Goal: Task Accomplishment & Management: Manage account settings

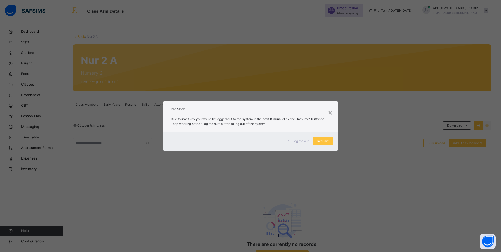
click at [320, 141] on span "Resume" at bounding box center [323, 141] width 12 height 5
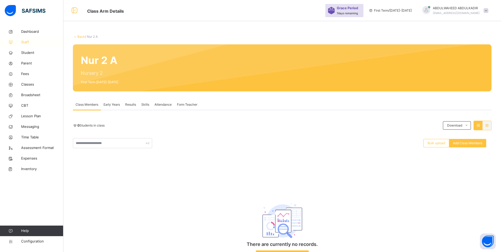
click at [26, 42] on span "Staff" at bounding box center [42, 42] width 42 height 5
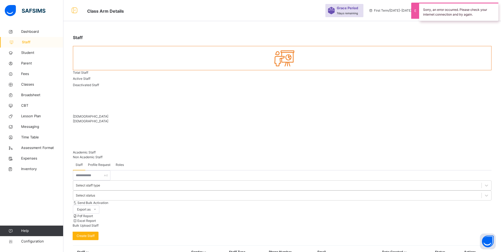
click at [94, 233] on span "Create Staff" at bounding box center [86, 235] width 18 height 5
select select "**"
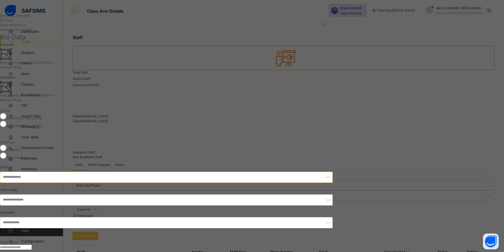
click at [285, 171] on input "text" at bounding box center [166, 176] width 333 height 11
type input "*"
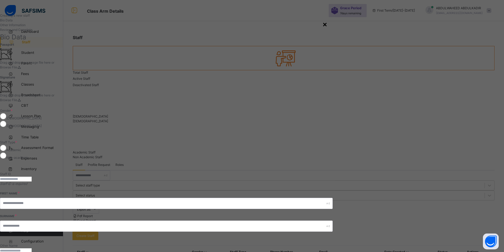
click at [328, 25] on div "×" at bounding box center [325, 23] width 5 height 11
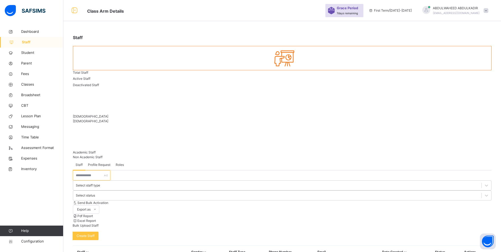
click at [94, 170] on input "text" at bounding box center [91, 175] width 37 height 10
type input "*"
drag, startPoint x: 106, startPoint y: 120, endPoint x: 45, endPoint y: 119, distance: 61.2
type input "*******"
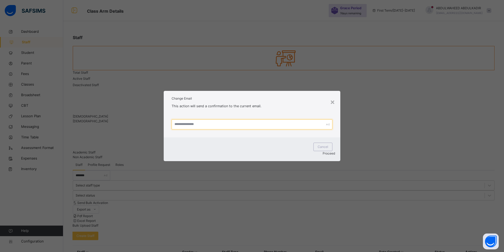
click at [214, 129] on input "text" at bounding box center [252, 124] width 161 height 10
click at [334, 101] on div "×" at bounding box center [332, 101] width 5 height 11
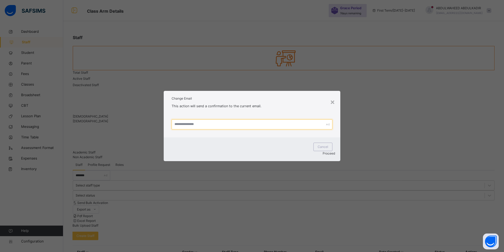
click at [222, 127] on input "text" at bounding box center [252, 124] width 161 height 10
type input "*"
type input "**********"
click at [324, 151] on span "Proceed" at bounding box center [329, 153] width 12 height 4
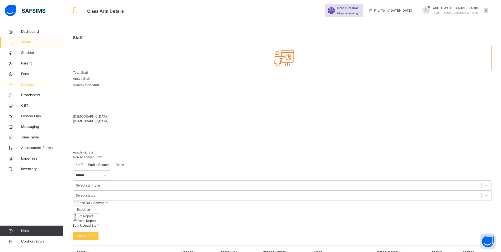
click at [29, 85] on span "Classes" at bounding box center [42, 84] width 42 height 5
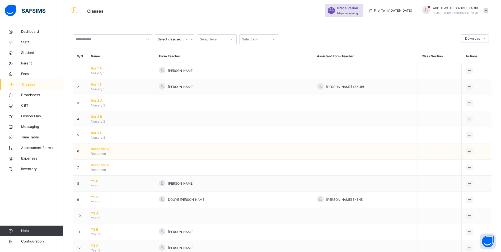
click at [96, 147] on span "Reception A" at bounding box center [121, 148] width 60 height 5
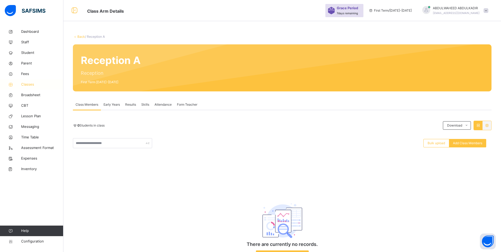
click at [23, 81] on link "Classes" at bounding box center [31, 84] width 63 height 11
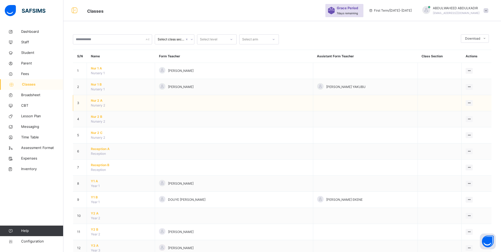
click at [97, 102] on span "Nur 2 A" at bounding box center [121, 100] width 60 height 5
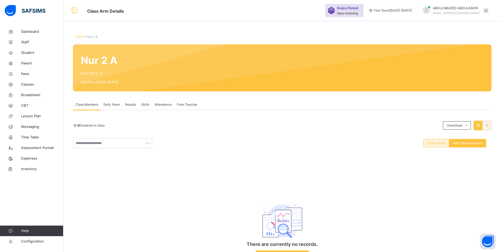
click at [435, 142] on span "Bulk upload" at bounding box center [435, 143] width 17 height 5
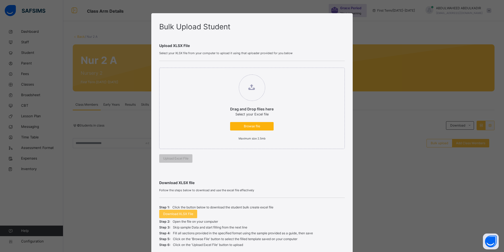
click at [255, 125] on span "Browse file" at bounding box center [252, 126] width 36 height 5
click at [225, 72] on input "Drag and Drop files here Select your Excel file Browse file Maximum size 2.5mb" at bounding box center [225, 72] width 0 height 0
type input "**********"
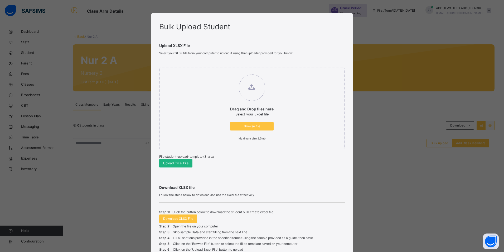
click at [180, 163] on span "Upload Excel File" at bounding box center [175, 163] width 25 height 5
click at [444, 204] on div "Bulk Upload Student Upload XLSX File Select your XLSX file from your computer t…" at bounding box center [250, 126] width 501 height 252
click at [250, 126] on span "Browse file" at bounding box center [250, 126] width 36 height 5
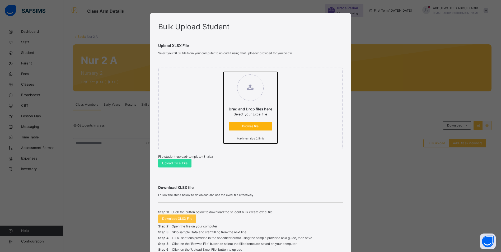
click at [223, 72] on input "Drag and Drop files here Select your Excel file Browse file Maximum size 2.5mb" at bounding box center [223, 72] width 0 height 0
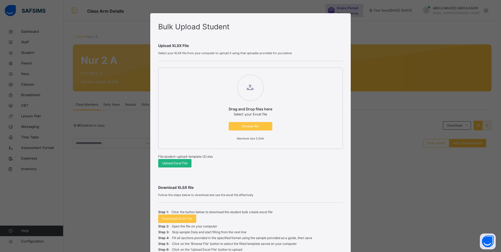
click at [176, 163] on span "Upload Excel File" at bounding box center [174, 163] width 25 height 5
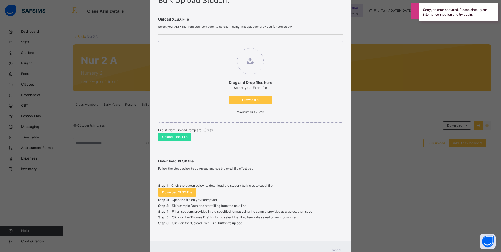
scroll to position [47, 0]
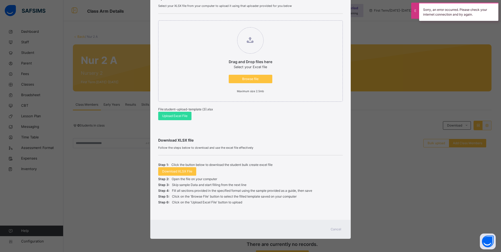
click at [338, 229] on span "Cancel" at bounding box center [335, 229] width 11 height 5
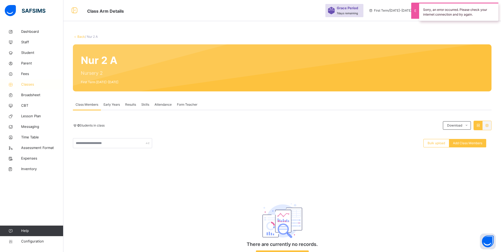
click at [28, 84] on span "Classes" at bounding box center [42, 84] width 42 height 5
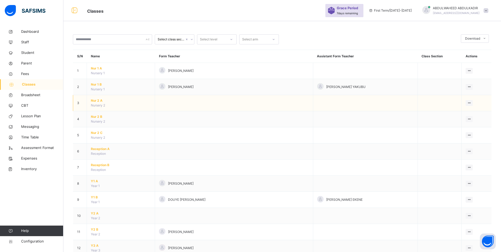
click at [93, 100] on span "Nur 2 A" at bounding box center [121, 100] width 60 height 5
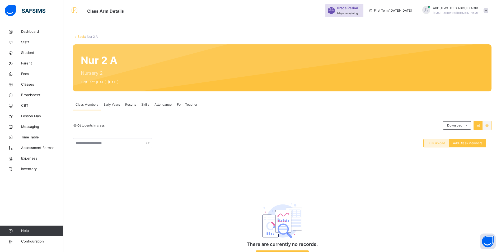
click at [432, 145] on span "Bulk upload" at bounding box center [435, 143] width 17 height 5
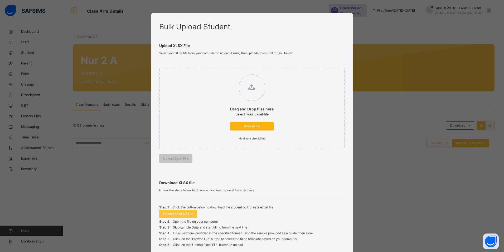
click at [246, 127] on span "Browse file" at bounding box center [252, 126] width 36 height 5
click at [225, 72] on input "Drag and Drop files here Select your Excel file Browse file Maximum size 2.5mb" at bounding box center [225, 72] width 0 height 0
type input "**********"
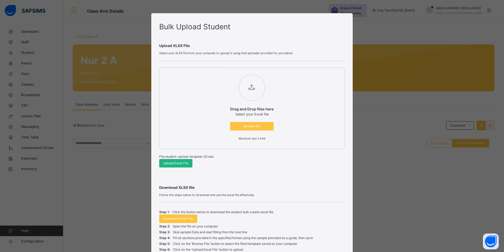
click at [177, 163] on span "Upload Excel File" at bounding box center [175, 163] width 25 height 5
click at [177, 163] on span "Upload Excel File" at bounding box center [174, 163] width 25 height 5
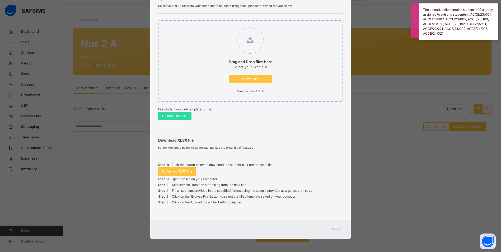
scroll to position [26, 0]
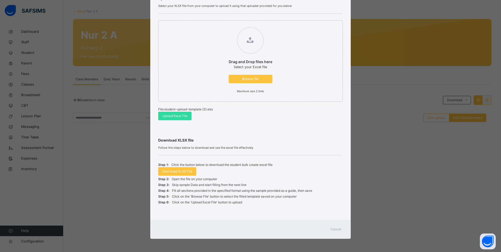
click at [331, 227] on span "Cancel" at bounding box center [335, 229] width 11 height 5
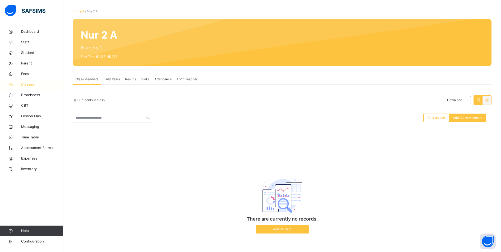
click at [31, 82] on span "Classes" at bounding box center [42, 84] width 42 height 5
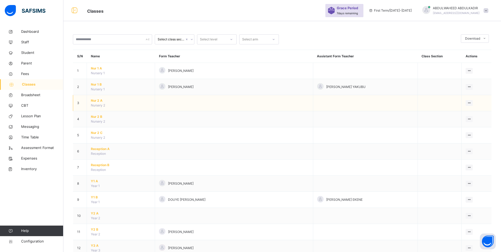
click at [99, 101] on span "Nur 2 A" at bounding box center [121, 100] width 60 height 5
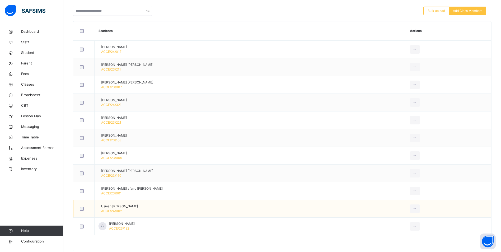
scroll to position [145, 0]
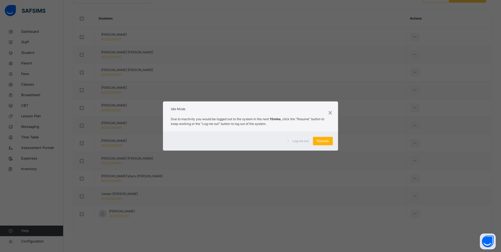
click at [323, 139] on span "Resume" at bounding box center [323, 141] width 12 height 5
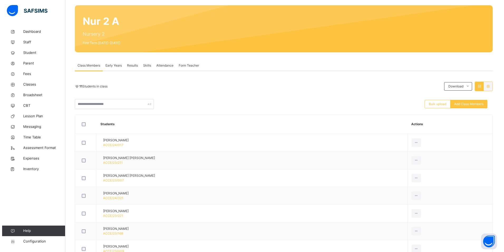
scroll to position [0, 0]
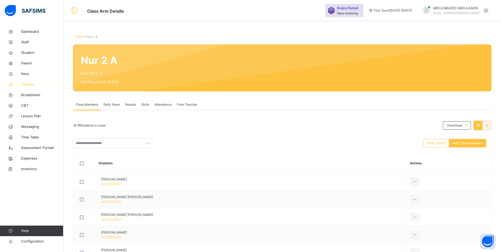
click at [28, 83] on span "Classes" at bounding box center [42, 84] width 42 height 5
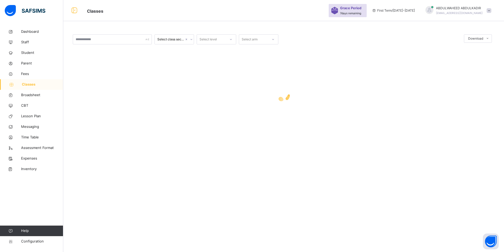
click at [29, 84] on span "Classes" at bounding box center [42, 84] width 41 height 5
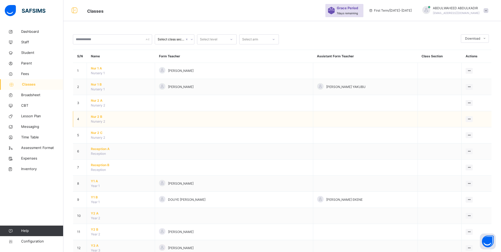
click at [95, 116] on span "Nur 2 B" at bounding box center [121, 116] width 60 height 5
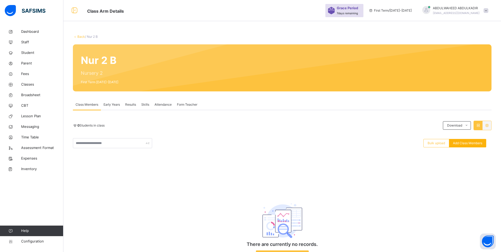
click at [469, 143] on span "Add Class Members" at bounding box center [466, 143] width 29 height 5
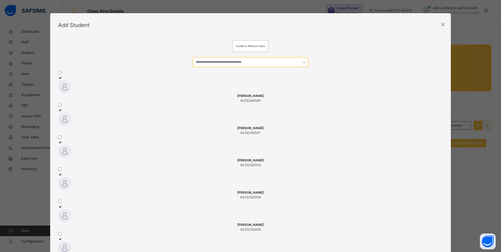
click at [206, 67] on input "text" at bounding box center [250, 62] width 115 height 9
paste input "**********"
type input "**********"
click at [396, 222] on div "ISMAIL KAITA SADDIQ ACCE/22/142" at bounding box center [250, 226] width 385 height 9
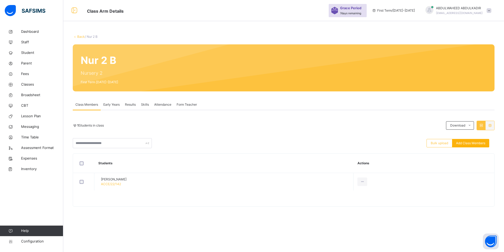
click at [476, 143] on span "Add Class Members" at bounding box center [470, 143] width 29 height 5
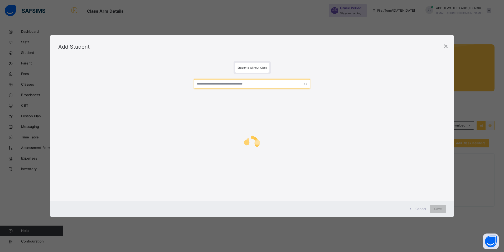
click at [244, 83] on input "text" at bounding box center [252, 83] width 116 height 9
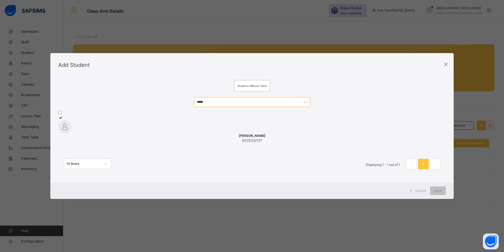
type input "*****"
click at [72, 127] on img at bounding box center [64, 126] width 13 height 13
click at [440, 193] on span "Save" at bounding box center [439, 190] width 8 height 5
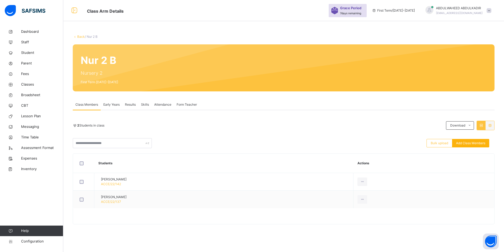
click at [466, 144] on span "Add Class Members" at bounding box center [470, 143] width 29 height 5
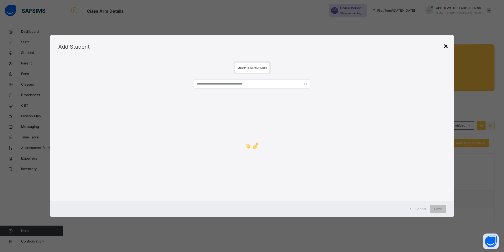
click at [447, 44] on div "×" at bounding box center [446, 45] width 5 height 11
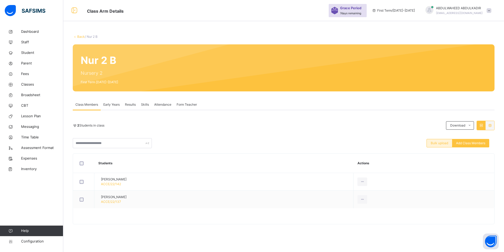
click at [436, 142] on span "Bulk upload" at bounding box center [439, 143] width 17 height 5
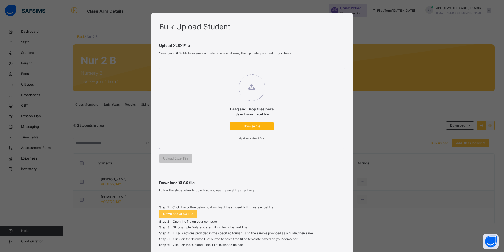
click at [251, 127] on span "Browse file" at bounding box center [252, 126] width 36 height 5
click at [225, 72] on input "Drag and Drop files here Select your Excel file Browse file Maximum size 2.5mb" at bounding box center [225, 72] width 0 height 0
type input "**********"
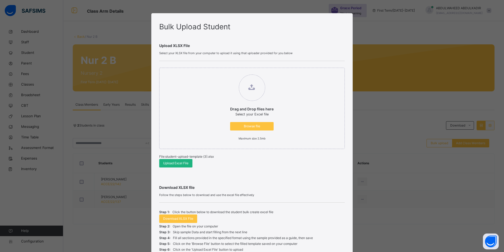
click at [171, 163] on span "Upload Excel File" at bounding box center [175, 163] width 25 height 5
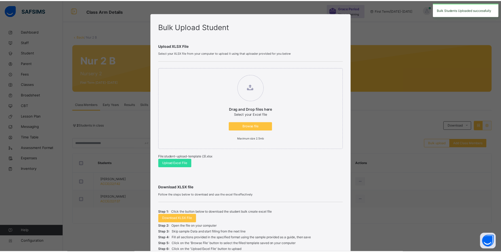
scroll to position [47, 0]
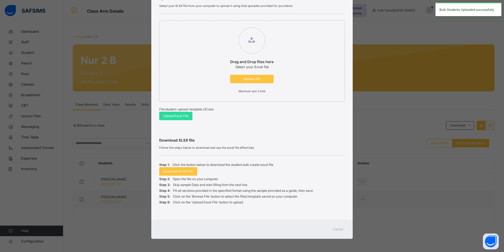
click at [336, 229] on span "Cancel" at bounding box center [338, 229] width 11 height 5
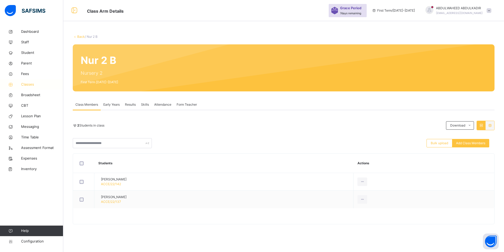
click at [28, 85] on span "Classes" at bounding box center [42, 84] width 42 height 5
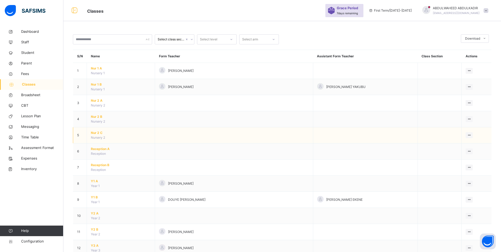
click at [96, 131] on span "Nur 2 C" at bounding box center [121, 132] width 60 height 5
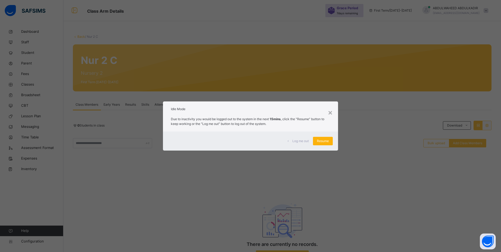
click at [319, 141] on span "Resume" at bounding box center [323, 141] width 12 height 5
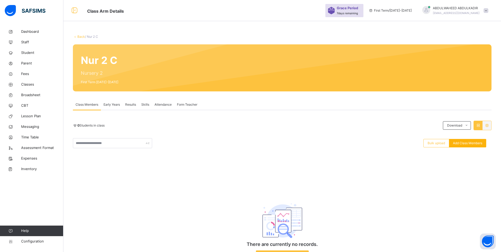
click at [462, 144] on span "Add Class Members" at bounding box center [466, 143] width 29 height 5
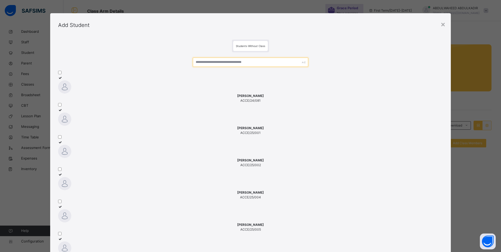
click at [219, 67] on input "text" at bounding box center [250, 62] width 115 height 9
paste input "**********"
type input "*"
type input "******"
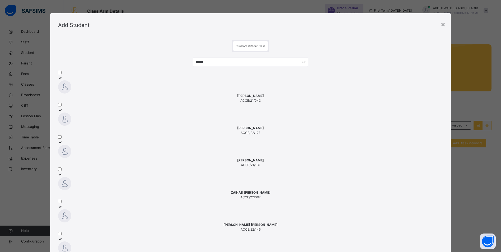
click at [443, 24] on div "×" at bounding box center [442, 23] width 5 height 11
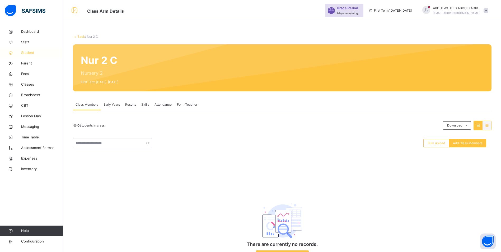
click at [27, 53] on span "Student" at bounding box center [42, 52] width 42 height 5
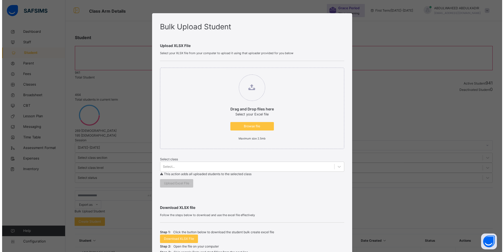
scroll to position [74, 0]
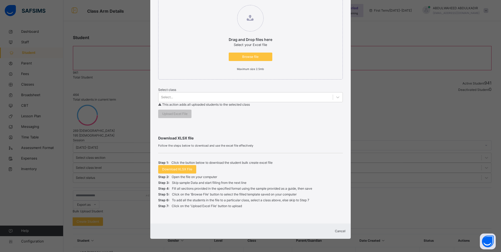
click at [334, 228] on div "Cancel" at bounding box center [250, 230] width 190 height 5
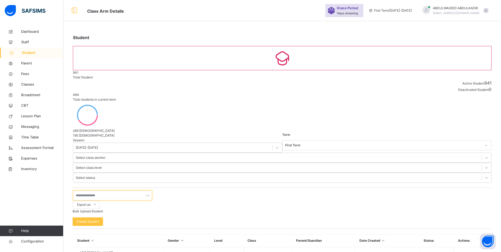
click at [94, 190] on input "text" at bounding box center [112, 195] width 79 height 10
paste input "**********"
type input "**********"
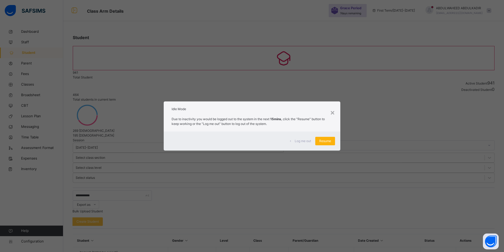
click at [327, 144] on div "Resume" at bounding box center [326, 141] width 20 height 8
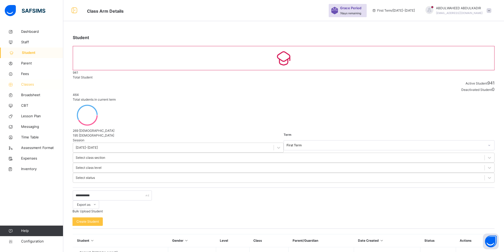
click at [27, 82] on span "Classes" at bounding box center [42, 84] width 42 height 5
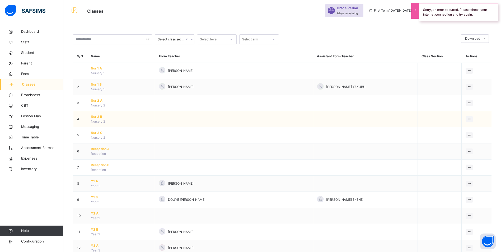
click at [96, 117] on span "Nur 2 B" at bounding box center [121, 116] width 60 height 5
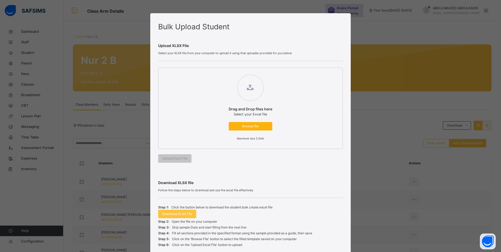
click at [255, 128] on div "Browse file" at bounding box center [250, 126] width 44 height 8
click at [223, 72] on input "Drag and Drop files here Select your Excel file Browse file Maximum size 2.5mb" at bounding box center [223, 72] width 0 height 0
type input "**********"
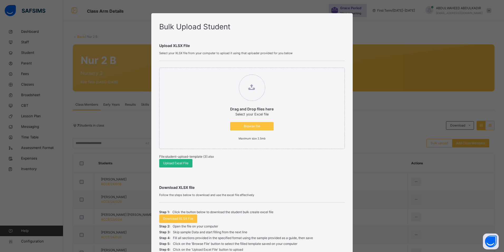
click at [176, 161] on span "Upload Excel File" at bounding box center [175, 163] width 25 height 5
click at [20, 52] on div "Bulk Upload Student Upload XLSX File Select your XLSX file from your computer t…" at bounding box center [252, 126] width 504 height 252
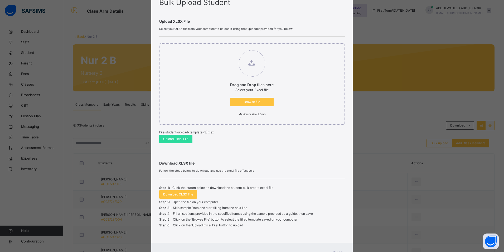
scroll to position [47, 0]
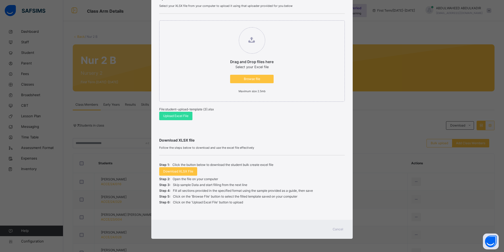
click at [337, 226] on div "Cancel" at bounding box center [338, 229] width 19 height 8
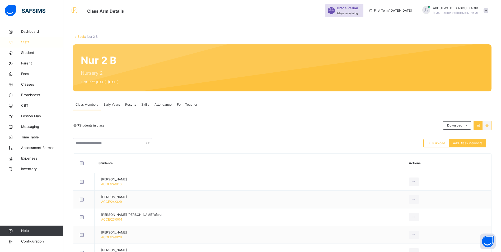
click at [26, 40] on span "Staff" at bounding box center [42, 42] width 42 height 5
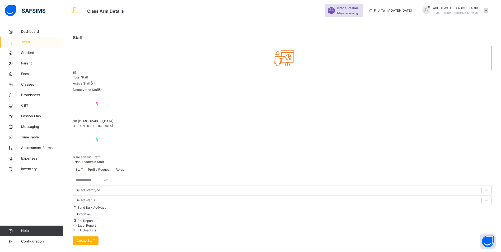
click at [94, 238] on span "Create Staff" at bounding box center [86, 240] width 18 height 5
select select "**"
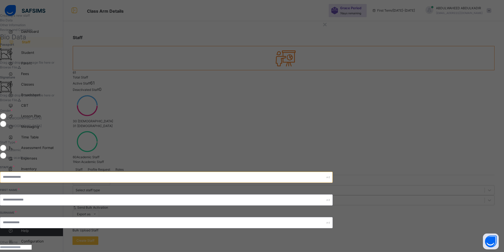
click at [294, 171] on input "text" at bounding box center [166, 176] width 333 height 11
type input "**********"
click at [284, 194] on input "text" at bounding box center [166, 199] width 333 height 11
type input "*******"
type input "********"
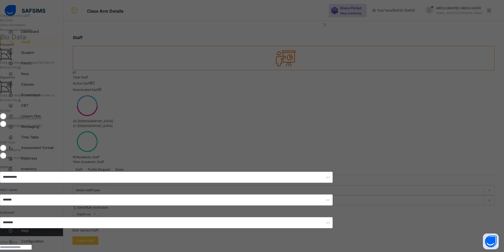
click at [32, 245] on input "text" at bounding box center [16, 247] width 32 height 5
type input "****"
type input "**********"
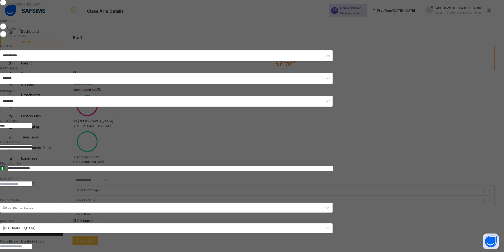
scroll to position [124, 0]
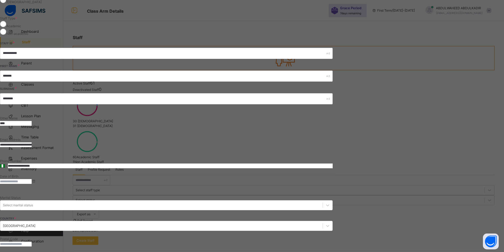
type input "**********"
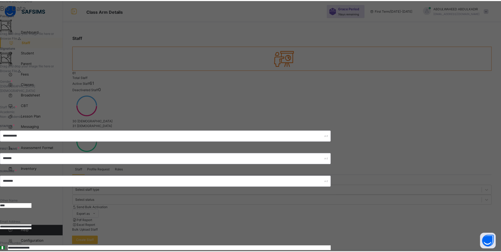
scroll to position [122, 0]
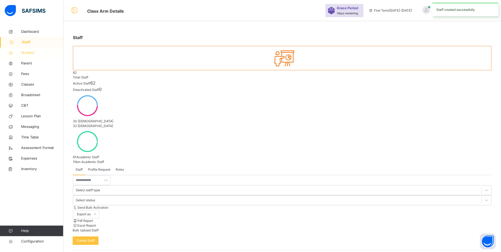
click at [35, 52] on span "Student" at bounding box center [42, 52] width 42 height 5
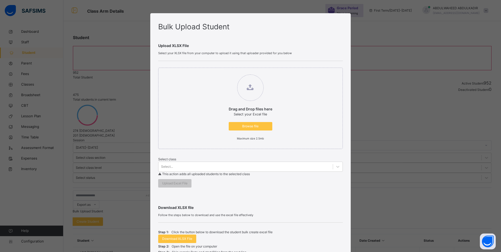
click at [29, 43] on div "Bulk Upload Student Upload XLSX File Select your XLSX file from your computer t…" at bounding box center [250, 126] width 501 height 252
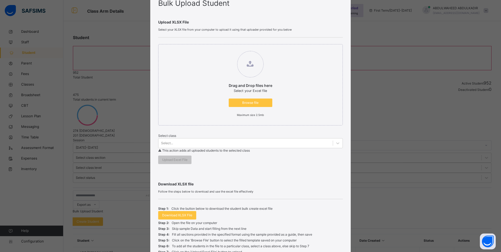
scroll to position [53, 0]
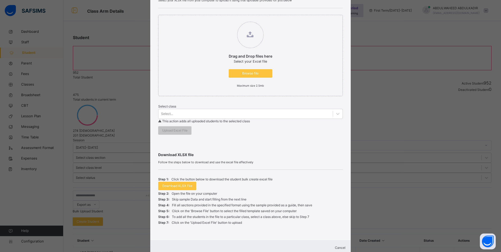
drag, startPoint x: 334, startPoint y: 250, endPoint x: 332, endPoint y: 246, distance: 4.7
click at [335, 249] on span "Cancel" at bounding box center [340, 247] width 11 height 4
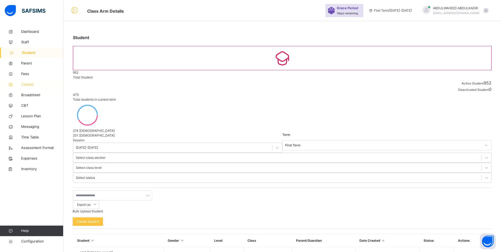
click at [40, 85] on span "Classes" at bounding box center [42, 84] width 42 height 5
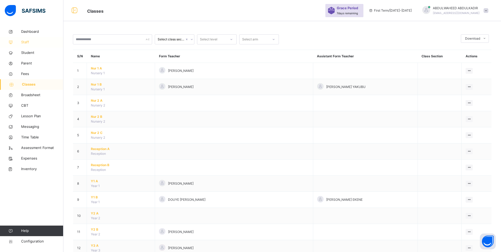
click at [25, 43] on span "Staff" at bounding box center [42, 42] width 42 height 5
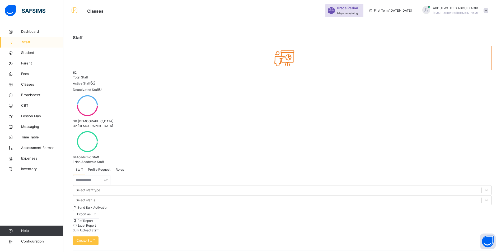
click at [122, 167] on span "Roles" at bounding box center [120, 169] width 8 height 5
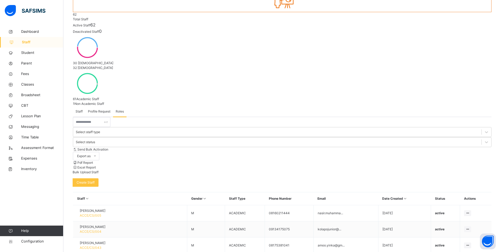
scroll to position [63, 0]
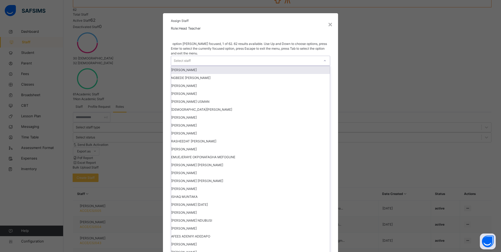
click at [326, 63] on icon at bounding box center [324, 60] width 3 height 5
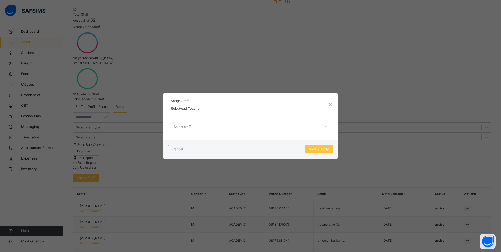
click at [339, 74] on div "× Assign Staff Role: Head Teacher Select staff Cancel Save & Apply" at bounding box center [250, 126] width 501 height 252
click at [174, 151] on span "Cancel" at bounding box center [177, 149] width 11 height 5
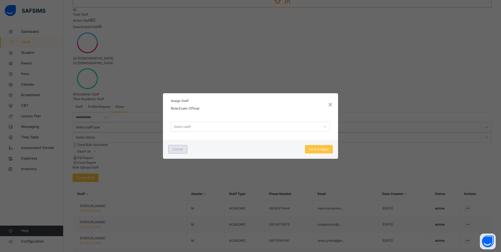
click at [173, 150] on span "Cancel" at bounding box center [177, 149] width 11 height 5
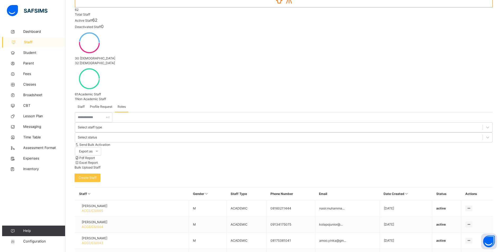
scroll to position [85, 0]
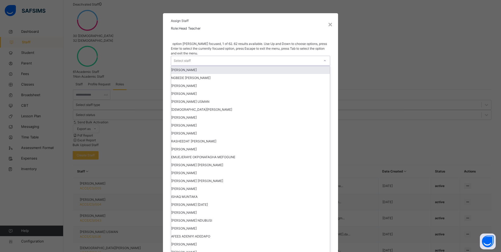
click at [283, 65] on div "Select staff" at bounding box center [245, 60] width 149 height 9
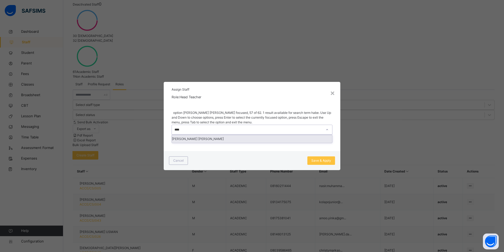
type input "*****"
click at [262, 141] on div "HABEEBA ALIU MUHAMMED" at bounding box center [252, 139] width 160 height 8
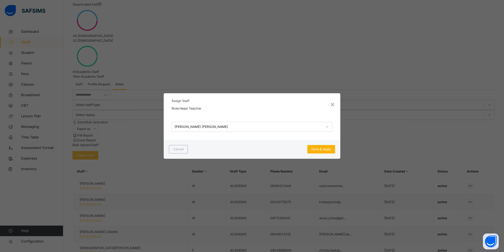
click at [320, 151] on span "Save & Apply" at bounding box center [322, 149] width 20 height 5
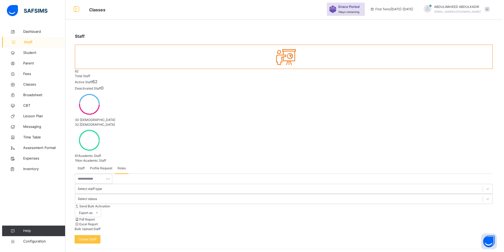
scroll to position [0, 0]
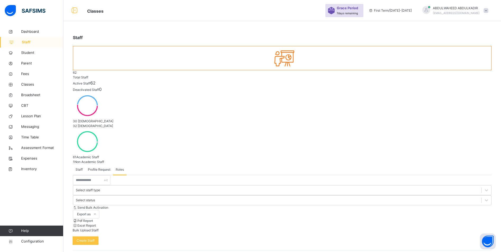
click at [99, 167] on span "Profile Request" at bounding box center [99, 169] width 22 height 5
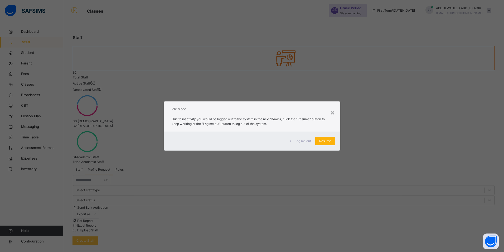
click at [320, 142] on span "Resume" at bounding box center [326, 141] width 12 height 5
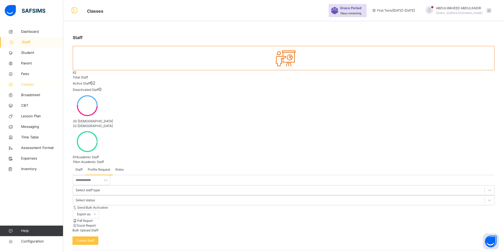
click at [27, 83] on span "Classes" at bounding box center [42, 84] width 42 height 5
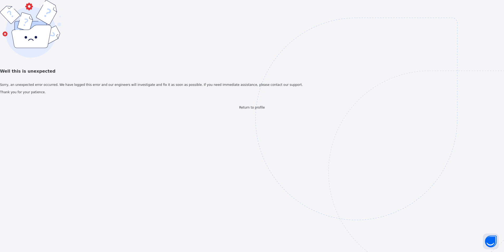
click at [374, 131] on img at bounding box center [393, 145] width 275 height 255
click at [250, 109] on span "Return to profile" at bounding box center [252, 108] width 26 height 4
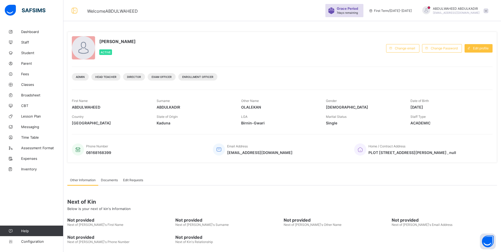
click at [456, 9] on span "[PERSON_NAME]" at bounding box center [455, 9] width 47 height 4
click at [340, 49] on div "[PERSON_NAME] Active" at bounding box center [227, 48] width 311 height 24
click at [29, 83] on span "Classes" at bounding box center [42, 84] width 42 height 4
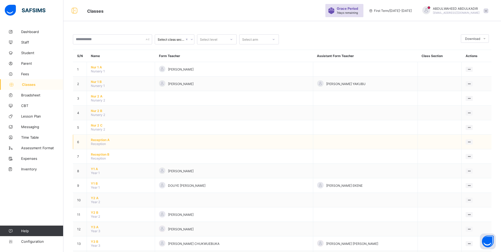
click at [100, 140] on span "Reception A" at bounding box center [121, 140] width 60 height 4
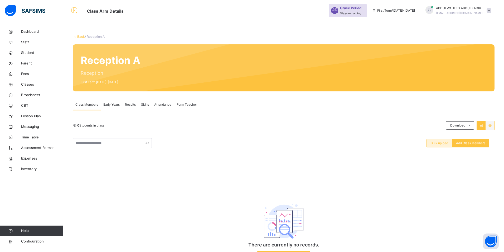
click at [440, 145] on span "Bulk upload" at bounding box center [439, 143] width 17 height 5
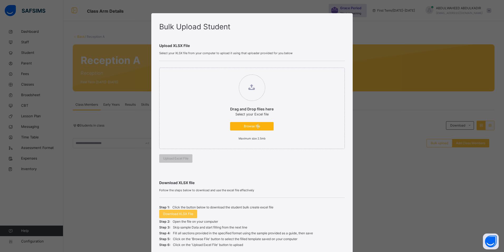
click at [257, 126] on span "Browse file" at bounding box center [252, 126] width 36 height 5
drag, startPoint x: 257, startPoint y: 126, endPoint x: 242, endPoint y: 124, distance: 14.9
click at [242, 124] on span "Browse file" at bounding box center [250, 126] width 36 height 5
click at [223, 72] on input "Drag and Drop files here Select your Excel file Browse file Maximum size 2.5mb" at bounding box center [223, 72] width 0 height 0
type input "**********"
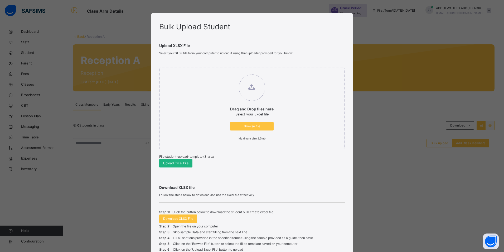
click at [181, 162] on span "Upload Excel File" at bounding box center [175, 163] width 25 height 5
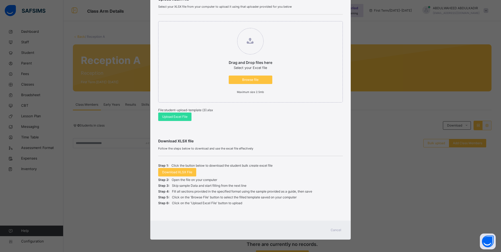
scroll to position [47, 0]
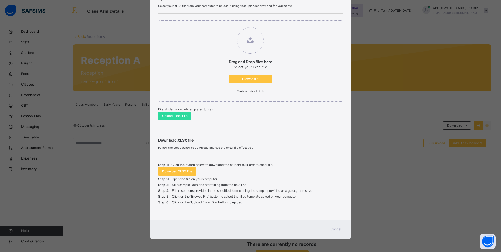
click at [334, 230] on span "Cancel" at bounding box center [335, 229] width 11 height 5
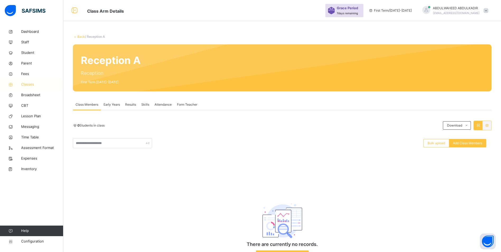
click at [25, 83] on span "Classes" at bounding box center [42, 84] width 42 height 5
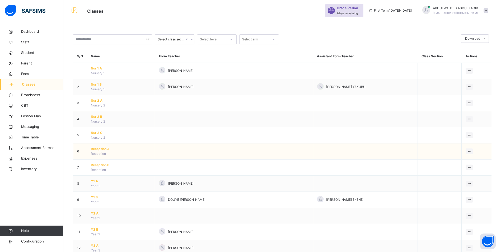
click at [101, 150] on span "Reception A" at bounding box center [121, 148] width 60 height 5
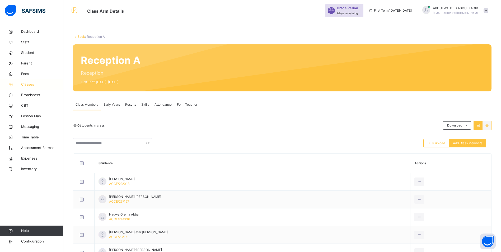
click at [30, 84] on span "Classes" at bounding box center [42, 84] width 42 height 5
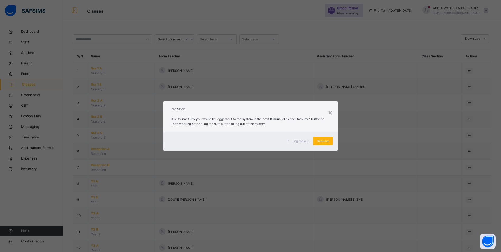
click at [323, 140] on span "Resume" at bounding box center [323, 141] width 12 height 5
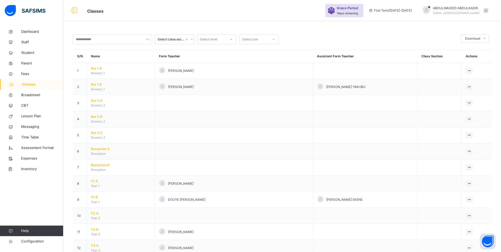
click at [278, 9] on span "Classes" at bounding box center [203, 10] width 233 height 9
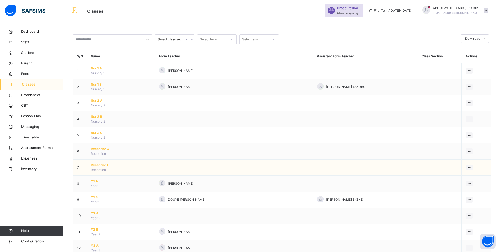
click at [101, 165] on span "Reception B" at bounding box center [121, 165] width 60 height 5
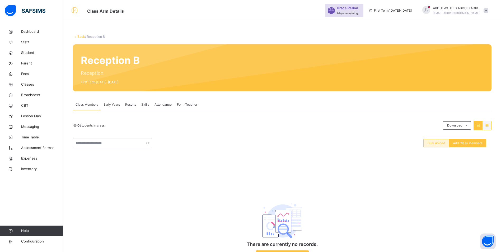
click at [442, 143] on span "Bulk upload" at bounding box center [435, 143] width 17 height 5
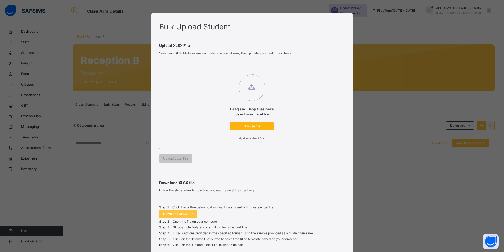
click at [256, 127] on span "Browse file" at bounding box center [252, 126] width 36 height 5
click at [225, 72] on input "Drag and Drop files here Select your Excel file Browse file Maximum size 2.5mb" at bounding box center [225, 72] width 0 height 0
type input "**********"
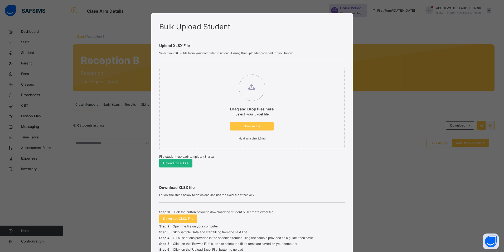
click at [178, 164] on span "Upload Excel File" at bounding box center [175, 163] width 25 height 5
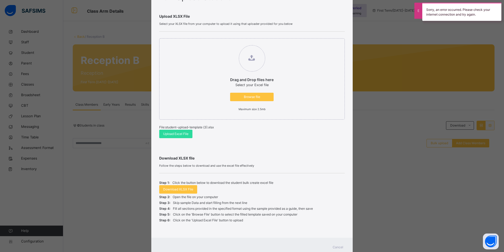
scroll to position [47, 0]
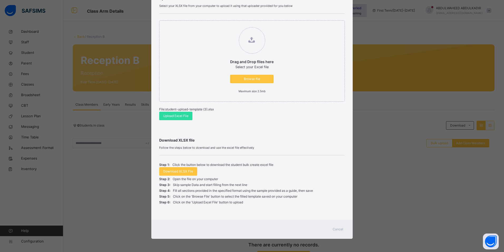
click at [339, 230] on span "Cancel" at bounding box center [338, 229] width 11 height 5
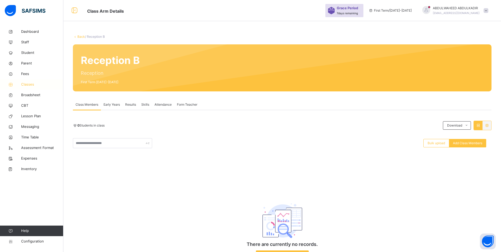
click at [30, 83] on span "Classes" at bounding box center [42, 84] width 42 height 5
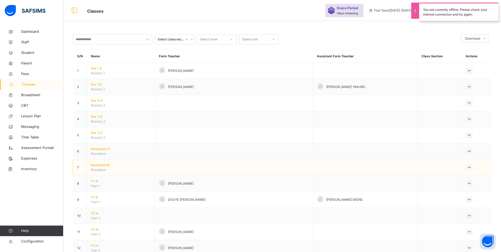
click at [104, 165] on span "Reception B" at bounding box center [121, 165] width 60 height 5
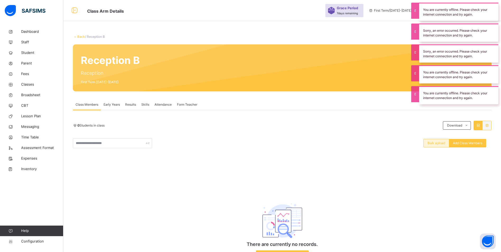
click at [441, 144] on span "Bulk upload" at bounding box center [435, 143] width 17 height 5
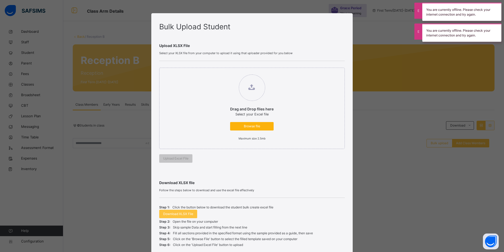
click at [255, 128] on span "Browse file" at bounding box center [252, 126] width 36 height 5
click at [225, 72] on input "Drag and Drop files here Select your Excel file Browse file Maximum size 2.5mb" at bounding box center [225, 72] width 0 height 0
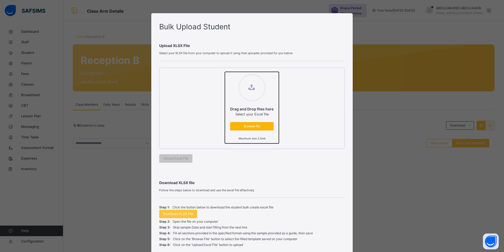
type input "**********"
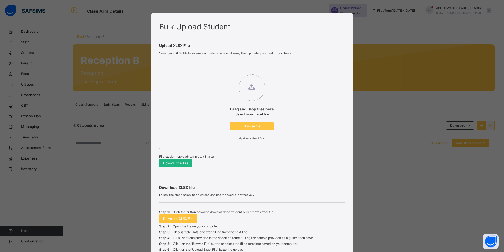
click at [173, 163] on span "Upload Excel File" at bounding box center [175, 163] width 25 height 5
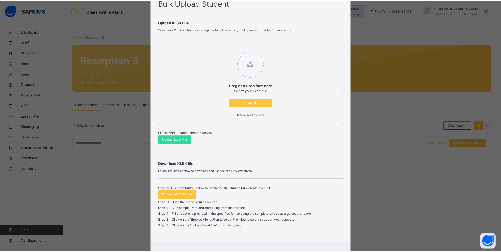
scroll to position [47, 0]
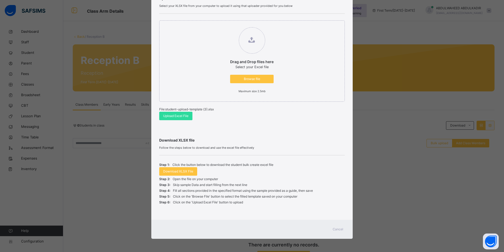
click at [342, 229] on span "Cancel" at bounding box center [338, 229] width 11 height 5
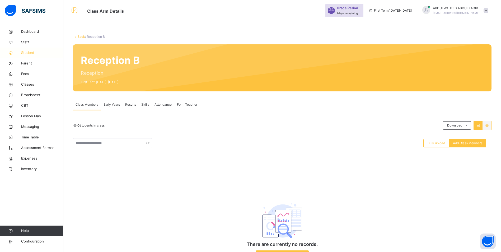
click at [22, 53] on span "Student" at bounding box center [42, 52] width 42 height 5
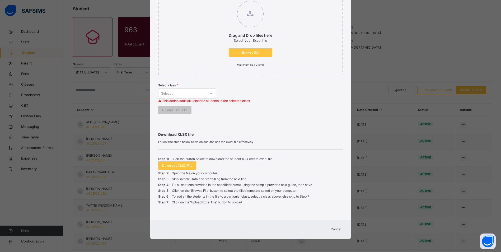
scroll to position [91, 0]
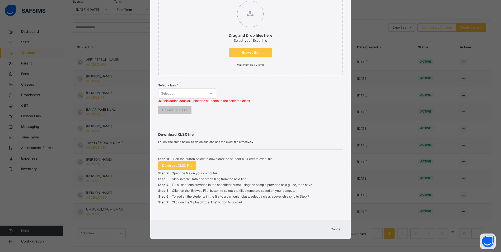
click at [336, 228] on span "Cancel" at bounding box center [335, 229] width 11 height 5
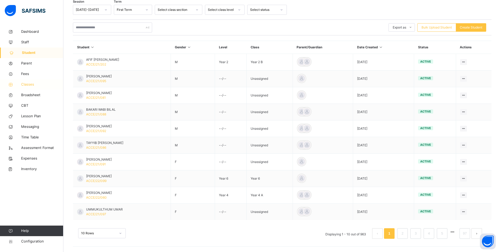
click at [27, 84] on span "Classes" at bounding box center [42, 84] width 42 height 5
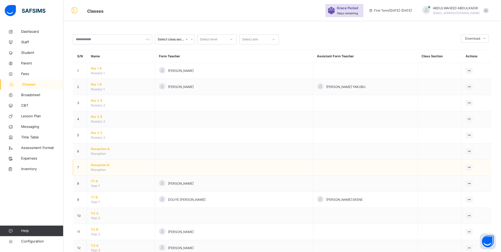
click at [99, 165] on span "Reception B" at bounding box center [121, 165] width 60 height 5
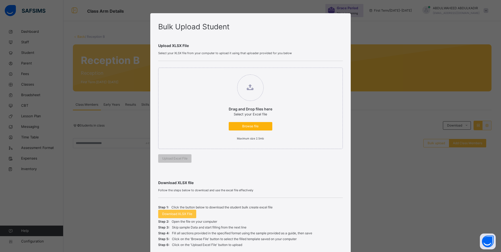
click at [249, 126] on span "Browse file" at bounding box center [250, 126] width 36 height 5
click at [223, 72] on input "Drag and Drop files here Select your Excel file Browse file Maximum size 2.5mb" at bounding box center [223, 72] width 0 height 0
type input "**********"
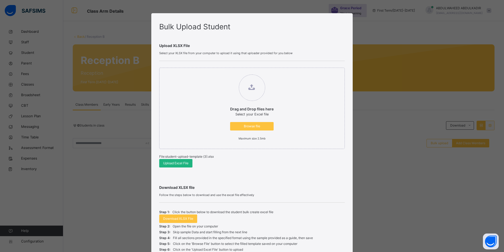
click at [178, 164] on span "Upload Excel File" at bounding box center [175, 163] width 25 height 5
click at [248, 126] on span "Browse file" at bounding box center [250, 126] width 36 height 5
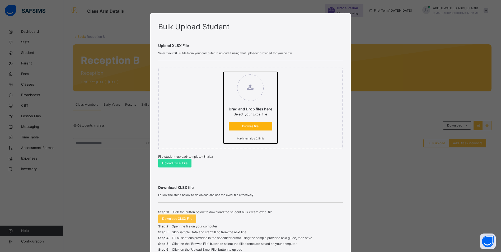
click at [223, 72] on input "Drag and Drop files here Select your Excel file Browse file Maximum size 2.5mb" at bounding box center [223, 72] width 0 height 0
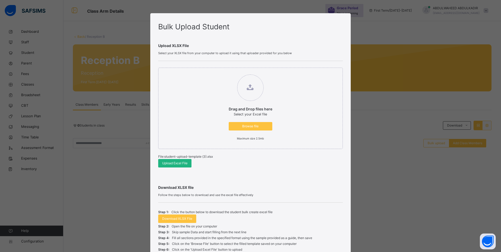
click at [171, 164] on span "Upload Excel File" at bounding box center [174, 163] width 25 height 5
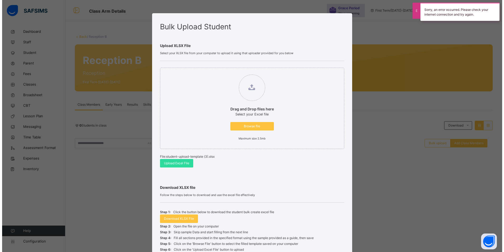
scroll to position [47, 0]
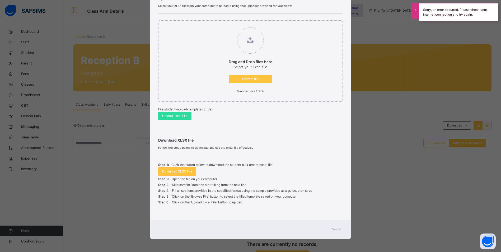
click at [338, 230] on span "Cancel" at bounding box center [335, 229] width 11 height 5
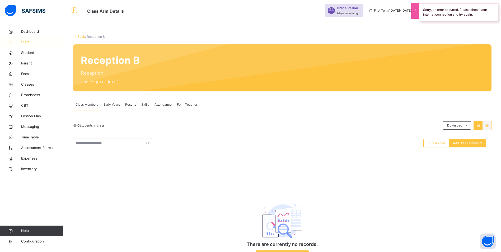
click at [24, 41] on span "Staff" at bounding box center [42, 42] width 42 height 5
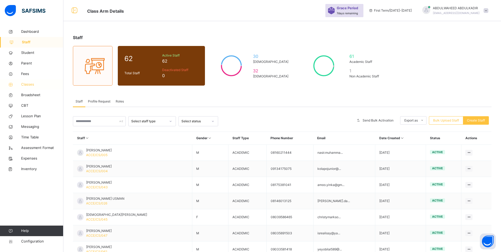
click at [29, 84] on span "Classes" at bounding box center [42, 84] width 42 height 5
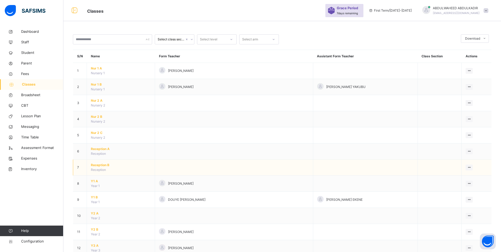
click at [102, 165] on span "Reception B" at bounding box center [121, 165] width 60 height 5
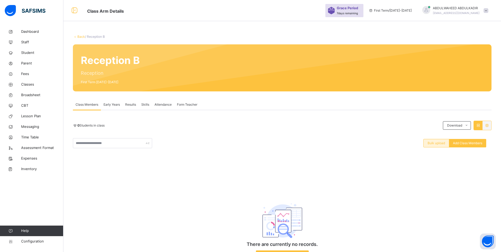
click at [439, 144] on span "Bulk upload" at bounding box center [435, 143] width 17 height 5
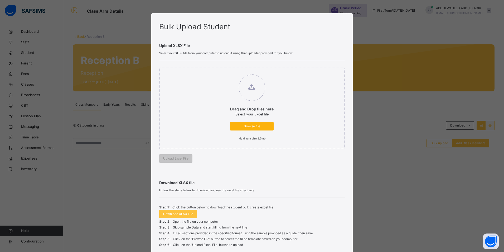
click at [247, 126] on span "Browse file" at bounding box center [252, 126] width 36 height 5
click at [225, 72] on input "Drag and Drop files here Select your Excel file Browse file Maximum size 2.5mb" at bounding box center [225, 72] width 0 height 0
type input "**********"
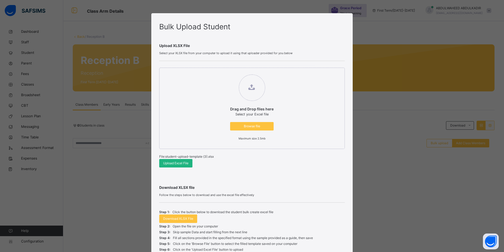
click at [175, 163] on span "Upload Excel File" at bounding box center [175, 163] width 25 height 5
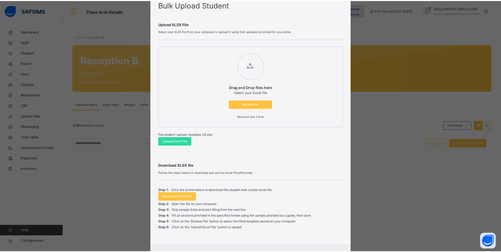
scroll to position [47, 0]
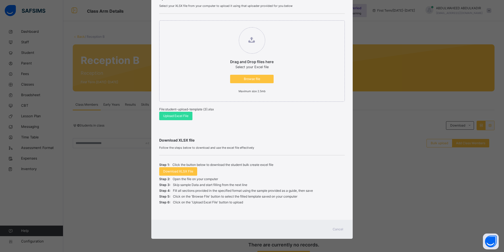
click at [338, 227] on span "Cancel" at bounding box center [338, 229] width 11 height 5
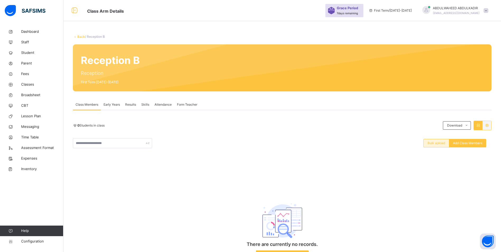
click at [441, 142] on span "Bulk upload" at bounding box center [435, 143] width 17 height 5
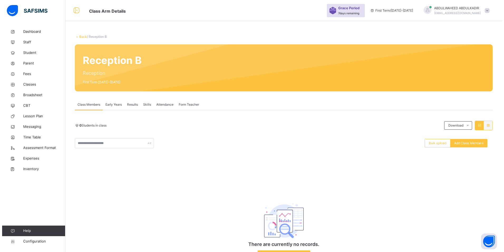
scroll to position [42, 0]
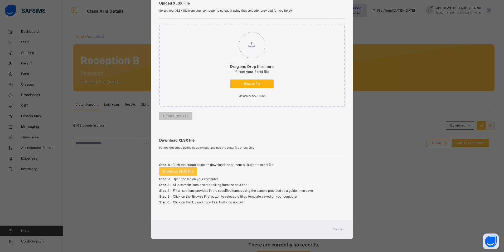
click at [252, 81] on div "Browse file" at bounding box center [252, 83] width 44 height 8
click at [225, 29] on input "Drag and Drop files here Select your Excel file Browse file Maximum size 2.5mb" at bounding box center [225, 29] width 0 height 0
click at [336, 226] on div "Cancel" at bounding box center [338, 229] width 19 height 8
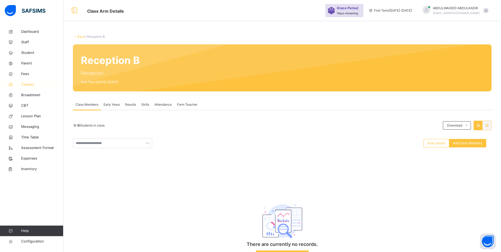
click at [27, 84] on span "Classes" at bounding box center [42, 84] width 42 height 5
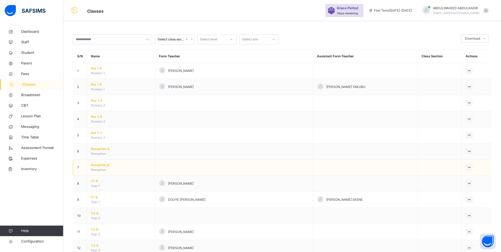
click at [97, 164] on span "Reception B" at bounding box center [121, 165] width 60 height 5
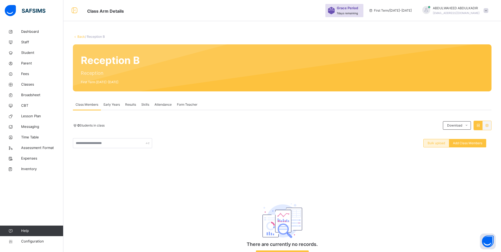
click at [438, 142] on span "Bulk upload" at bounding box center [435, 143] width 17 height 5
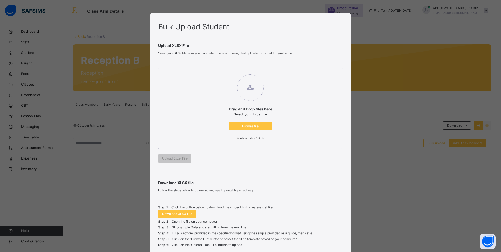
click at [252, 121] on label "Drag and Drop files here Select your Excel file Browse file Maximum size 2.5mb" at bounding box center [250, 108] width 54 height 72
click at [223, 72] on input "Drag and Drop files here Select your Excel file Browse file Maximum size 2.5mb" at bounding box center [223, 72] width 0 height 0
type input "**********"
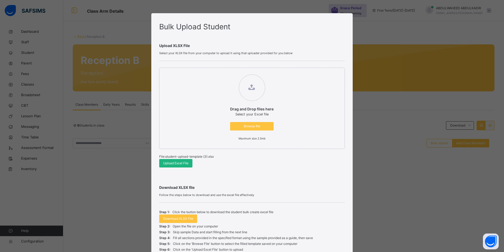
click at [180, 162] on span "Upload Excel File" at bounding box center [175, 163] width 25 height 5
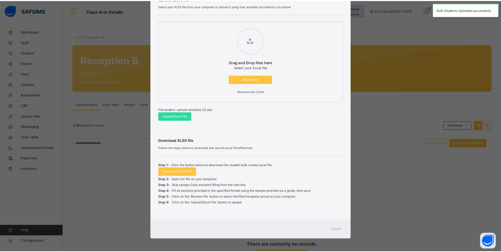
scroll to position [47, 0]
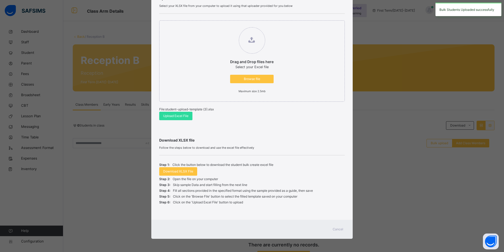
click at [340, 230] on span "Cancel" at bounding box center [338, 229] width 11 height 5
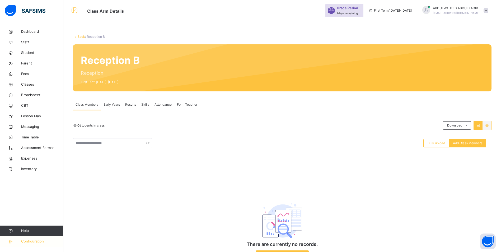
click at [32, 241] on span "Configuration" at bounding box center [42, 241] width 42 height 5
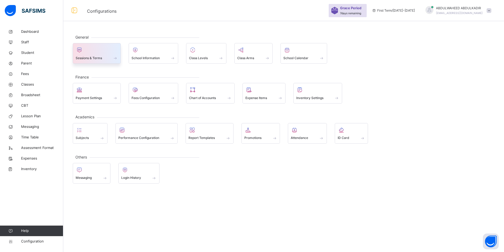
click at [85, 53] on div at bounding box center [97, 50] width 42 height 8
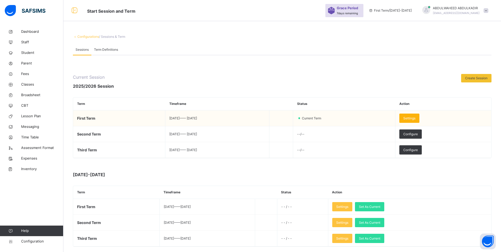
click at [415, 118] on span "Settings" at bounding box center [409, 118] width 12 height 5
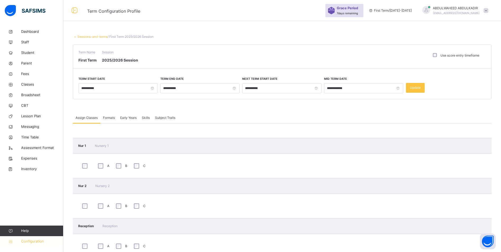
click at [31, 242] on span "Configuration" at bounding box center [42, 241] width 42 height 5
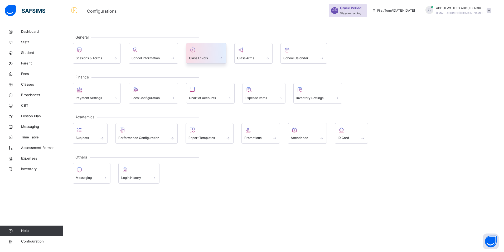
click at [201, 53] on div at bounding box center [206, 50] width 35 height 8
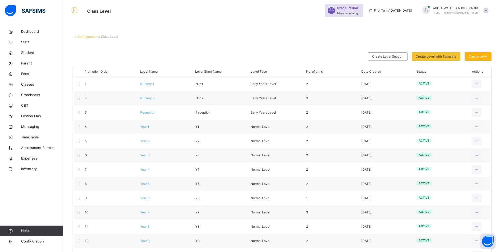
click at [485, 56] on span "Create Level" at bounding box center [477, 56] width 19 height 5
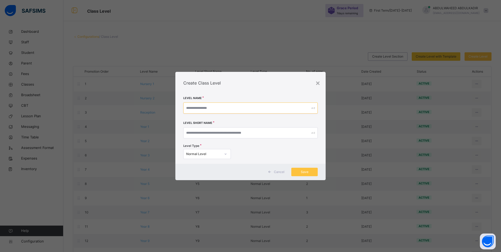
click at [226, 108] on input "text" at bounding box center [250, 107] width 134 height 11
type input "**********"
click at [216, 131] on input "text" at bounding box center [252, 132] width 136 height 11
type input "*******"
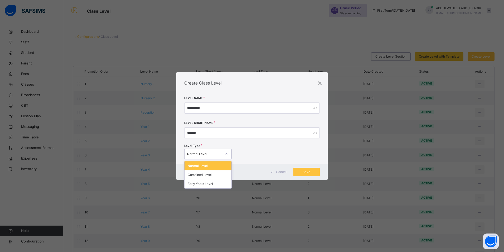
click at [225, 154] on div at bounding box center [226, 154] width 9 height 8
click at [204, 184] on div "Early Years Level" at bounding box center [208, 183] width 47 height 9
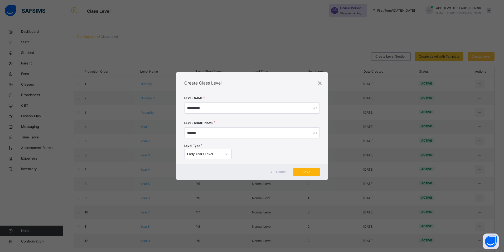
click at [309, 171] on span "Save" at bounding box center [307, 171] width 18 height 5
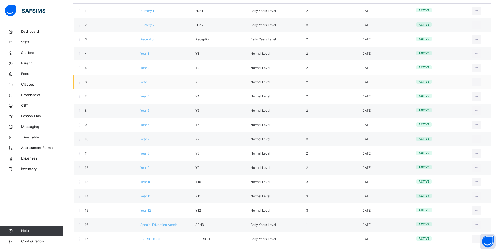
scroll to position [75, 0]
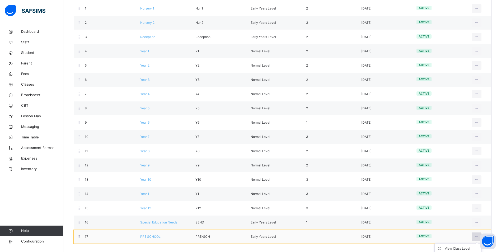
click at [478, 237] on icon at bounding box center [476, 236] width 4 height 5
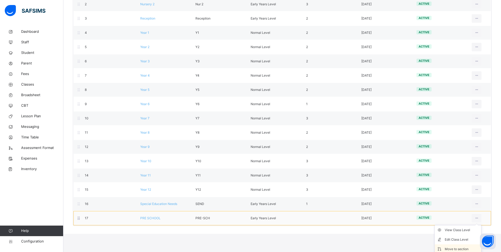
scroll to position [106, 0]
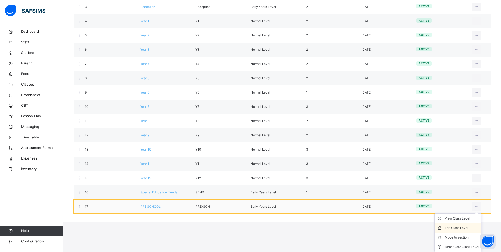
click at [468, 228] on div "Edit Class Level" at bounding box center [461, 227] width 34 height 5
type input "**********"
type input "*******"
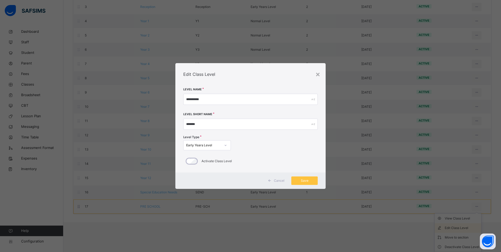
scroll to position [75, 0]
click at [227, 146] on icon at bounding box center [226, 144] width 3 height 5
drag, startPoint x: 228, startPoint y: 146, endPoint x: 235, endPoint y: 149, distance: 7.3
click at [229, 146] on div at bounding box center [226, 145] width 9 height 8
click at [302, 181] on span "Save" at bounding box center [307, 180] width 18 height 5
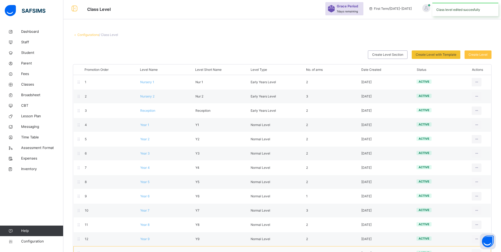
scroll to position [0, 0]
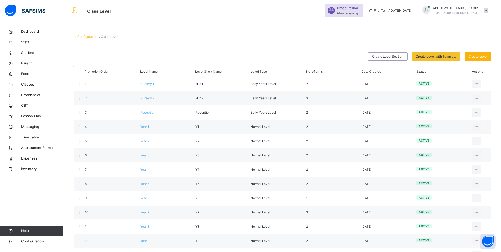
click at [483, 57] on span "Create Level" at bounding box center [477, 56] width 19 height 5
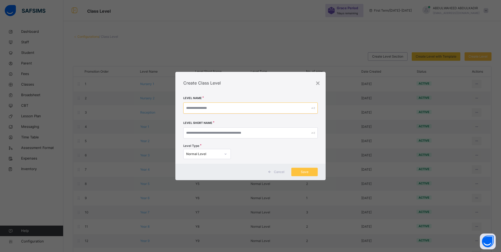
click at [223, 110] on input "text" at bounding box center [250, 107] width 134 height 11
type input "******"
click at [298, 136] on input "text" at bounding box center [252, 132] width 136 height 11
type input "******"
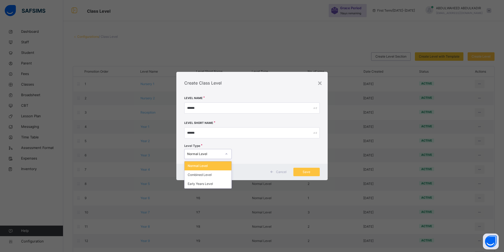
click at [223, 153] on div at bounding box center [226, 154] width 9 height 8
click at [199, 184] on div "Early Years Level" at bounding box center [208, 183] width 47 height 9
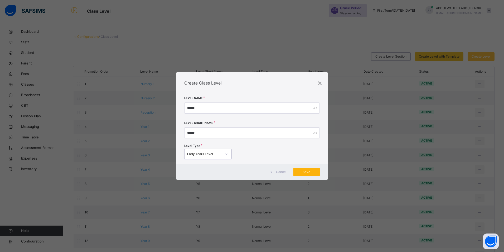
click at [307, 173] on span "Save" at bounding box center [307, 171] width 18 height 5
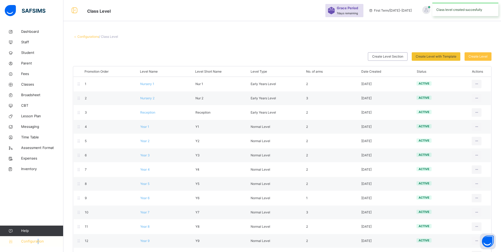
click at [38, 239] on span "Configuration" at bounding box center [42, 241] width 42 height 5
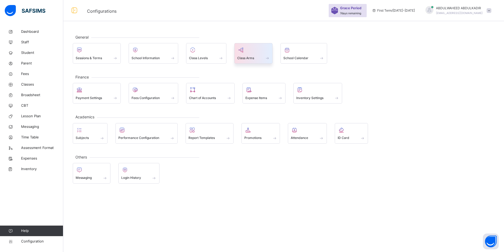
click at [263, 53] on div at bounding box center [253, 50] width 33 height 8
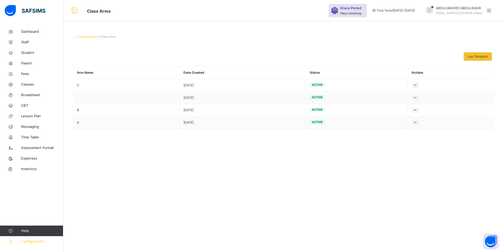
click at [32, 242] on span "Configuration" at bounding box center [42, 241] width 42 height 5
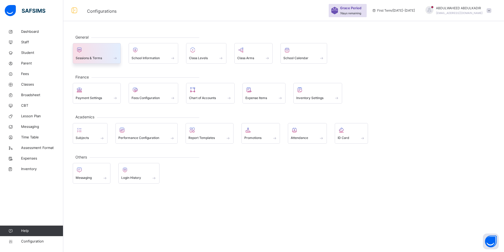
click at [98, 55] on span at bounding box center [97, 54] width 42 height 1
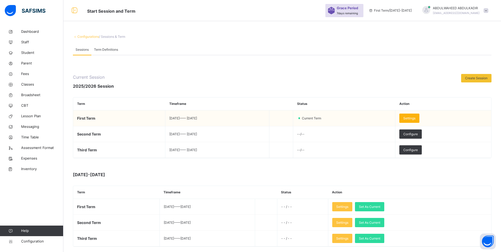
click at [415, 118] on span "Settings" at bounding box center [409, 118] width 12 height 5
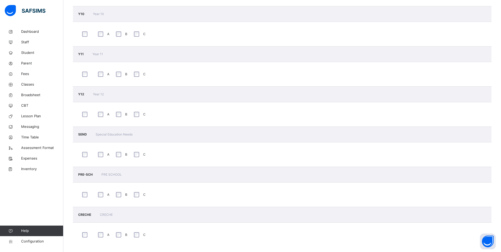
scroll to position [616, 0]
click at [31, 86] on span "Classes" at bounding box center [42, 84] width 42 height 5
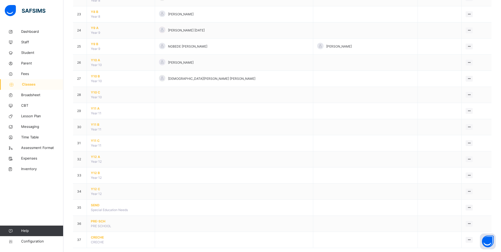
scroll to position [420, 0]
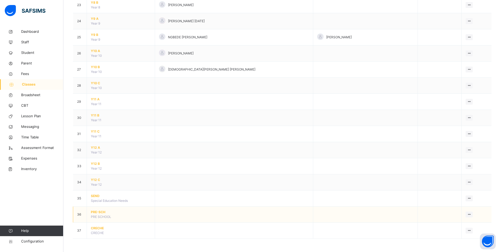
click at [94, 212] on span "PRE-SCH" at bounding box center [121, 211] width 60 height 5
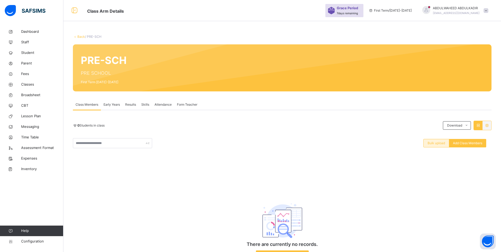
click at [432, 143] on span "Bulk upload" at bounding box center [435, 143] width 17 height 5
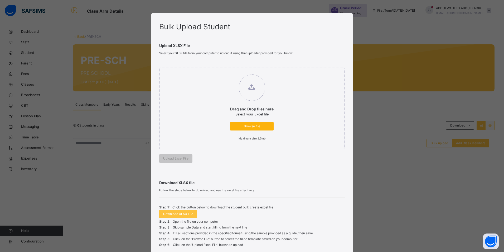
click at [250, 124] on span "Browse file" at bounding box center [252, 126] width 36 height 5
click at [225, 72] on input "Drag and Drop files here Select your Excel file Browse file Maximum size 2.5mb" at bounding box center [225, 72] width 0 height 0
type input "**********"
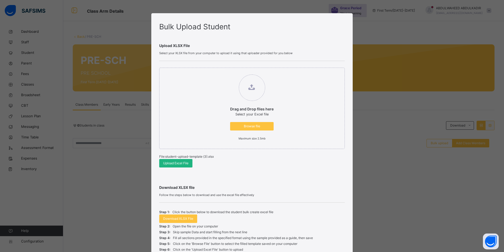
click at [181, 164] on span "Upload Excel File" at bounding box center [175, 163] width 25 height 5
click at [247, 127] on span "Browse file" at bounding box center [252, 126] width 36 height 5
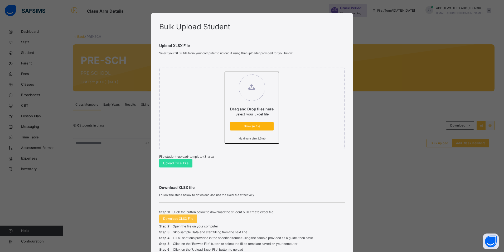
click at [225, 72] on input "Drag and Drop files here Select your Excel file Browse file Maximum size 2.5mb" at bounding box center [225, 72] width 0 height 0
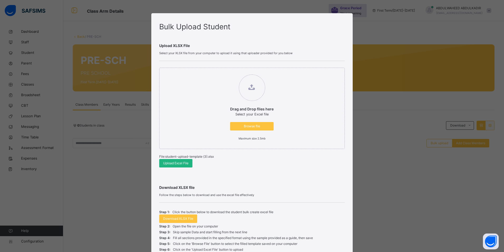
click at [184, 164] on span "Upload Excel File" at bounding box center [175, 163] width 25 height 5
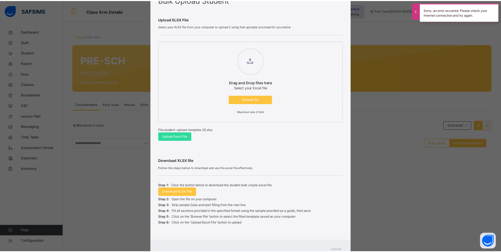
scroll to position [47, 0]
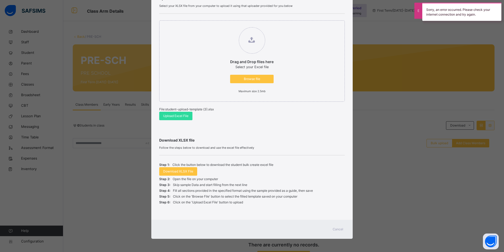
click at [340, 230] on span "Cancel" at bounding box center [338, 229] width 11 height 5
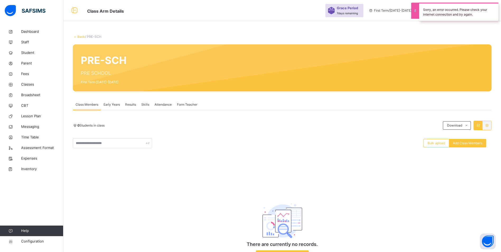
click at [363, 140] on div "Bulk upload Add Class Members" at bounding box center [282, 143] width 418 height 10
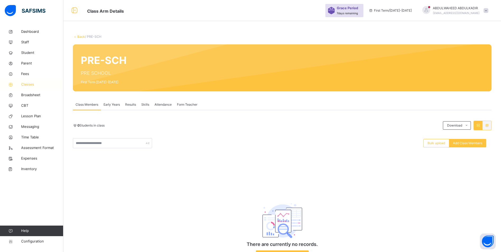
click at [32, 84] on span "Classes" at bounding box center [42, 84] width 42 height 5
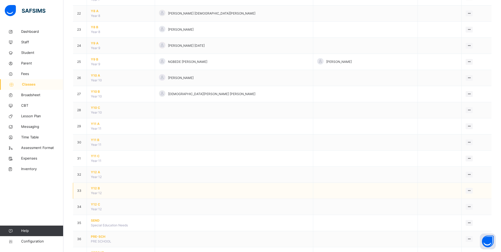
scroll to position [420, 0]
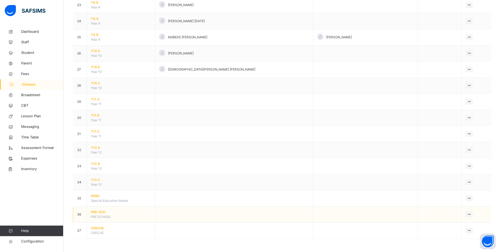
click at [101, 213] on span "PRE-SCH" at bounding box center [121, 211] width 60 height 5
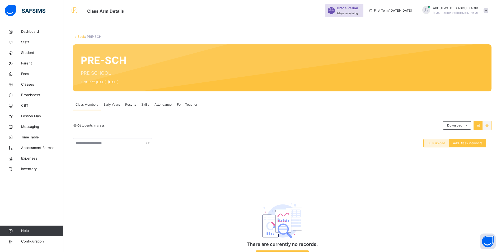
click at [443, 144] on span "Bulk upload" at bounding box center [435, 143] width 17 height 5
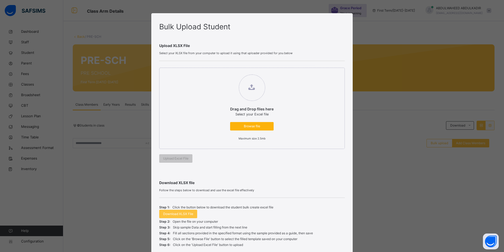
click at [260, 125] on span "Browse file" at bounding box center [252, 126] width 36 height 5
click at [225, 72] on input "Drag and Drop files here Select your Excel file Browse file Maximum size 2.5mb" at bounding box center [225, 72] width 0 height 0
type input "**********"
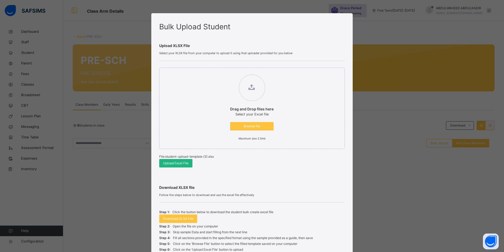
click at [182, 162] on span "Upload Excel File" at bounding box center [175, 163] width 25 height 5
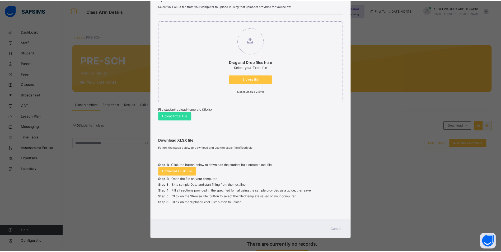
scroll to position [47, 0]
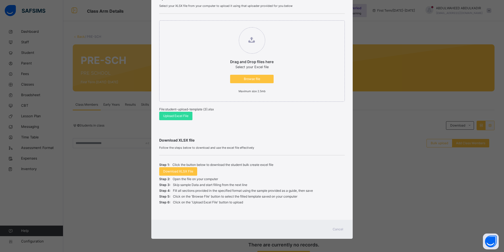
click at [342, 227] on span "Cancel" at bounding box center [338, 229] width 11 height 5
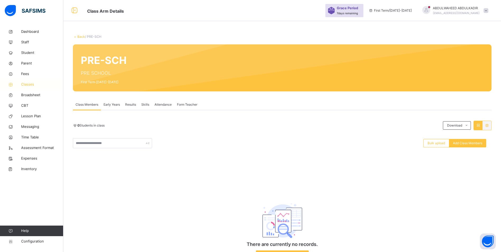
click at [31, 81] on link "Classes" at bounding box center [31, 84] width 63 height 11
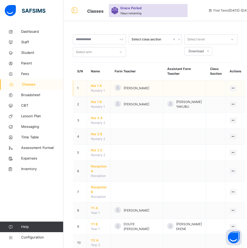
click at [96, 86] on span "Nur 1 A" at bounding box center [99, 85] width 16 height 5
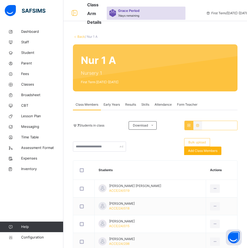
click at [204, 153] on span "Add Class Members" at bounding box center [202, 150] width 29 height 5
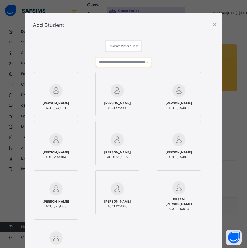
click at [122, 61] on input "text" at bounding box center [123, 62] width 54 height 9
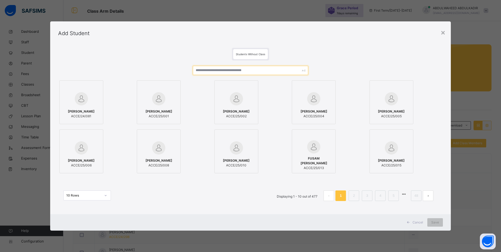
click at [234, 70] on input "text" at bounding box center [250, 70] width 115 height 9
paste input "**********"
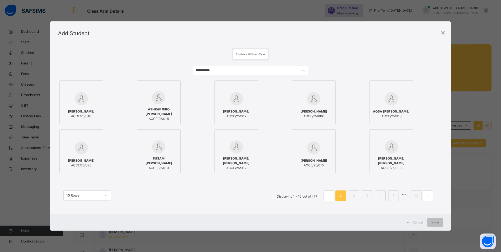
click at [82, 110] on span "[PERSON_NAME]" at bounding box center [81, 111] width 27 height 5
drag, startPoint x: 237, startPoint y: 72, endPoint x: 154, endPoint y: 64, distance: 83.4
click at [154, 64] on div "**********" at bounding box center [252, 135] width 388 height 151
paste input "text"
click at [81, 104] on img at bounding box center [81, 97] width 13 height 13
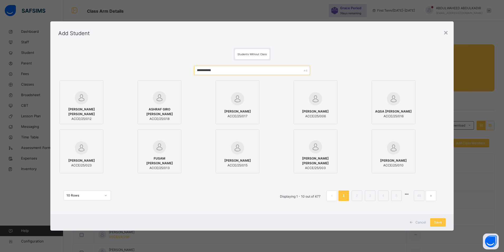
drag, startPoint x: 229, startPoint y: 70, endPoint x: 161, endPoint y: 63, distance: 68.4
click at [161, 63] on div "**********" at bounding box center [252, 135] width 388 height 151
paste input "text"
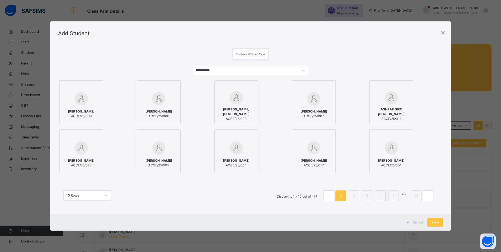
click at [80, 106] on div "[PERSON_NAME] ACCE/25/008" at bounding box center [81, 113] width 38 height 15
click at [95, 88] on div at bounding box center [82, 87] width 38 height 8
drag, startPoint x: 226, startPoint y: 70, endPoint x: 125, endPoint y: 67, distance: 100.8
click at [125, 67] on div "**********" at bounding box center [252, 135] width 388 height 151
paste input "text"
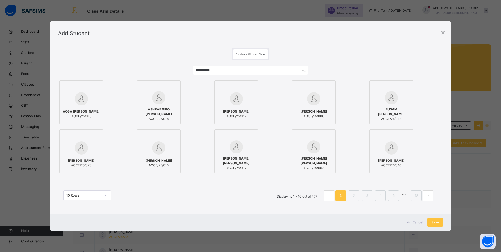
click at [86, 111] on span "AQSA [PERSON_NAME]" at bounding box center [81, 111] width 37 height 5
drag, startPoint x: 194, startPoint y: 8, endPoint x: 205, endPoint y: 7, distance: 11.4
click at [194, 8] on div "**********" at bounding box center [252, 126] width 504 height 252
drag, startPoint x: 226, startPoint y: 69, endPoint x: 158, endPoint y: 63, distance: 68.7
click at [162, 64] on div "**********" at bounding box center [252, 135] width 388 height 151
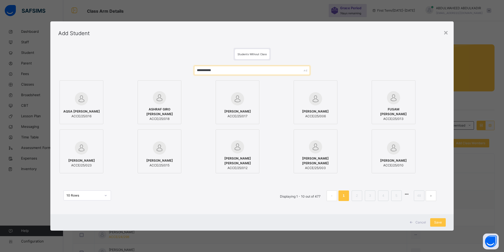
paste input "text"
type input "**********"
click at [80, 96] on img at bounding box center [81, 98] width 13 height 13
click at [211, 8] on div "**********" at bounding box center [252, 126] width 504 height 252
click at [441, 224] on span "Save" at bounding box center [439, 222] width 8 height 5
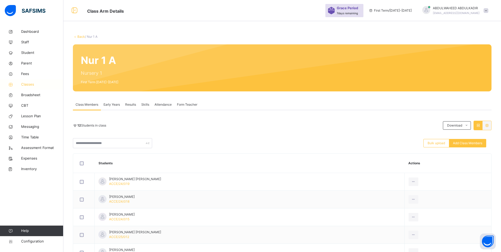
click at [33, 85] on span "Classes" at bounding box center [42, 84] width 42 height 5
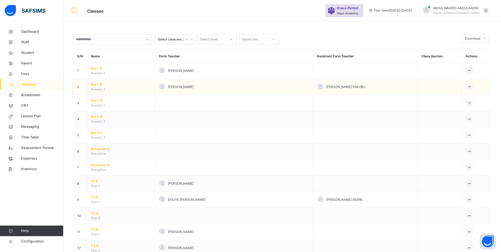
click at [97, 84] on span "Nur 1 B" at bounding box center [121, 84] width 60 height 5
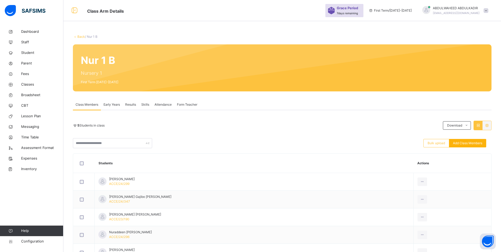
click at [470, 144] on span "Add Class Members" at bounding box center [466, 143] width 29 height 5
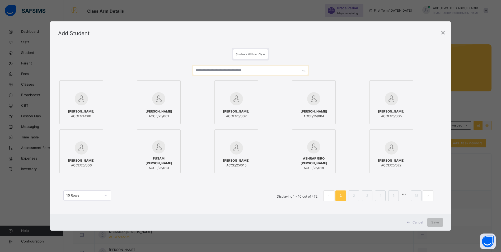
click at [211, 72] on input "text" at bounding box center [250, 70] width 115 height 9
paste input "**********"
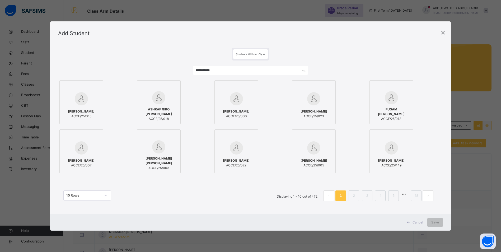
click at [81, 106] on div "[PERSON_NAME] ACCE/25/015" at bounding box center [81, 113] width 38 height 15
click at [199, 13] on div "**********" at bounding box center [252, 126] width 504 height 252
drag, startPoint x: 214, startPoint y: 70, endPoint x: 144, endPoint y: 65, distance: 70.1
click at [145, 66] on div "**********" at bounding box center [252, 135] width 388 height 151
paste input "text"
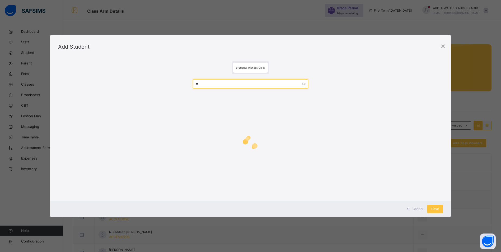
type input "*"
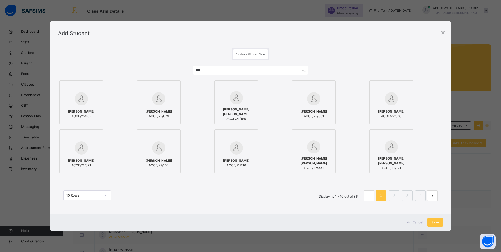
drag, startPoint x: 222, startPoint y: 201, endPoint x: 216, endPoint y: 207, distance: 9.0
click at [222, 201] on div "10 Rows Displaying 1 - 10 out of 36 1 2 3 4" at bounding box center [250, 193] width 385 height 26
drag, startPoint x: 219, startPoint y: 71, endPoint x: 100, endPoint y: 52, distance: 120.5
click at [100, 52] on div "Students Without Class *** [PERSON_NAME] ACCE/25/162 [PERSON_NAME] ACCE/22/079 …" at bounding box center [250, 129] width 401 height 169
paste input "********"
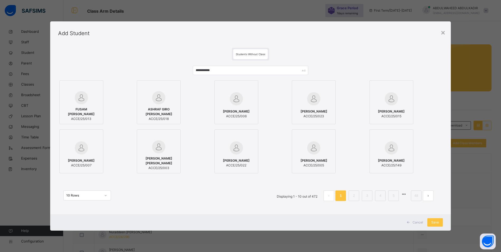
click at [87, 104] on div at bounding box center [81, 97] width 38 height 13
click at [218, 5] on div "**********" at bounding box center [252, 126] width 504 height 252
drag, startPoint x: 227, startPoint y: 72, endPoint x: 127, endPoint y: 69, distance: 100.6
click at [127, 69] on div "**********" at bounding box center [252, 135] width 388 height 151
paste input "text"
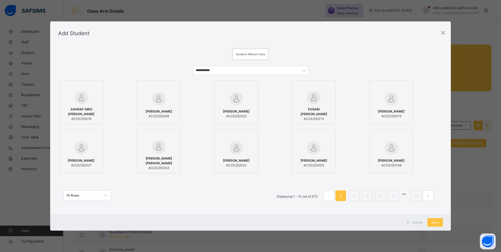
click at [85, 106] on div "ASHRAF GIRO ANAS ACCE/25/018" at bounding box center [81, 114] width 38 height 20
click at [183, 12] on div "**********" at bounding box center [252, 126] width 504 height 252
drag, startPoint x: 245, startPoint y: 69, endPoint x: 143, endPoint y: 64, distance: 102.2
click at [143, 64] on div "**********" at bounding box center [252, 135] width 388 height 151
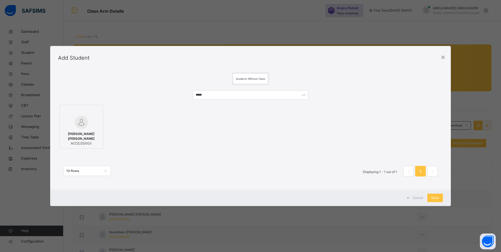
click at [80, 134] on span "[PERSON_NAME] [PERSON_NAME]" at bounding box center [81, 135] width 38 height 9
drag, startPoint x: 230, startPoint y: 93, endPoint x: 170, endPoint y: 92, distance: 59.9
click at [170, 92] on div "***** [PERSON_NAME] [PERSON_NAME] ACCE/25/003 10 Rows Displaying 1 - 1 out of 1…" at bounding box center [252, 136] width 388 height 102
type input "*******"
click at [74, 136] on span "[PERSON_NAME]" at bounding box center [81, 136] width 27 height 5
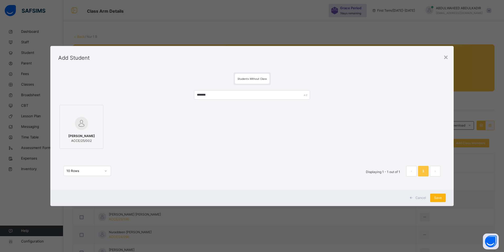
click at [440, 198] on span "Save" at bounding box center [439, 197] width 8 height 5
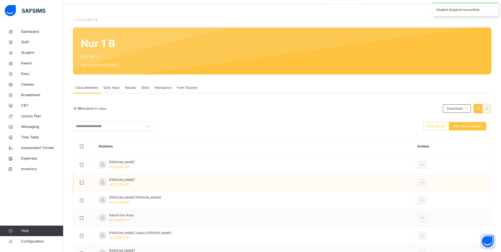
scroll to position [26, 0]
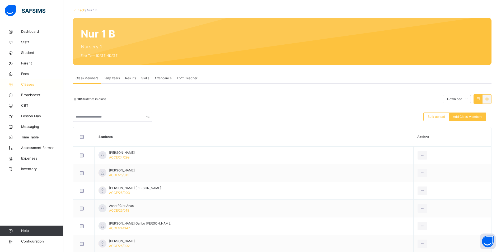
click at [33, 84] on span "Classes" at bounding box center [42, 84] width 42 height 5
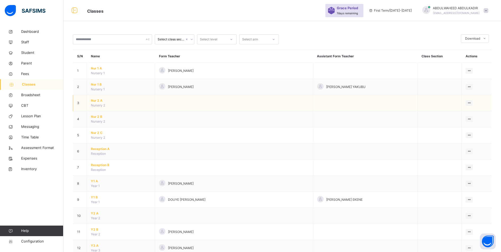
click at [92, 98] on span "Nur 2 A" at bounding box center [121, 100] width 60 height 5
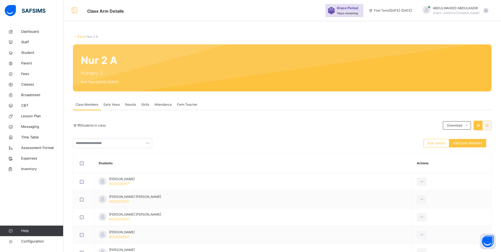
click at [225, 30] on div "Back / Nur 2 A Nur 2 A Nursery 2 First Term [DATE]-[DATE] Class Members Early Y…" at bounding box center [281, 211] width 437 height 370
click at [460, 144] on span "Add Class Members" at bounding box center [466, 143] width 29 height 5
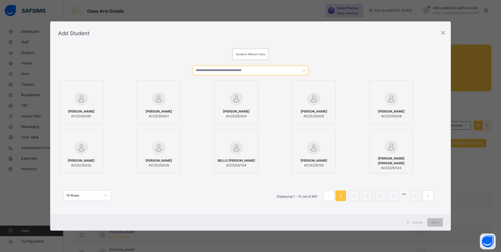
click at [213, 69] on input "text" at bounding box center [250, 70] width 115 height 9
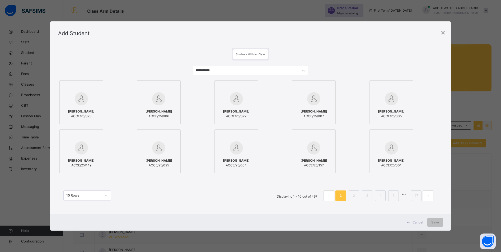
click at [87, 112] on span "[PERSON_NAME]" at bounding box center [81, 111] width 27 height 5
click at [245, 101] on div at bounding box center [238, 98] width 38 height 15
click at [171, 153] on div at bounding box center [160, 147] width 38 height 15
click at [223, 69] on input "**********" at bounding box center [252, 70] width 116 height 9
type input "**********"
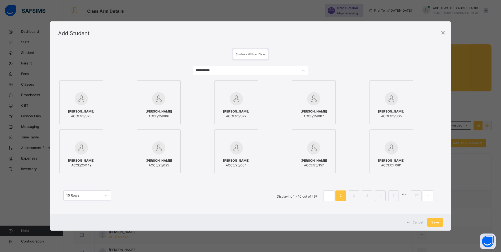
click at [87, 99] on div at bounding box center [81, 98] width 38 height 15
click at [154, 160] on span "[PERSON_NAME]" at bounding box center [159, 160] width 27 height 5
click at [237, 106] on label "[PERSON_NAME] ACCE/25/022" at bounding box center [238, 102] width 44 height 44
click at [250, 112] on span "[PERSON_NAME]" at bounding box center [238, 111] width 27 height 5
click at [441, 223] on span "Save" at bounding box center [439, 222] width 8 height 5
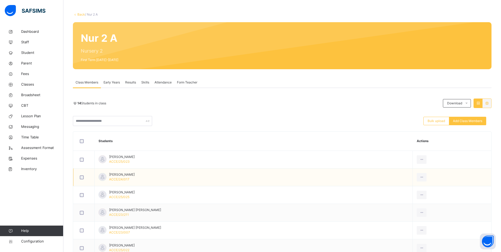
scroll to position [13, 0]
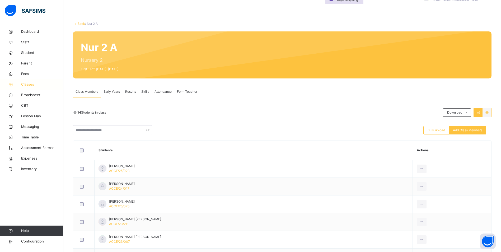
click at [30, 85] on span "Classes" at bounding box center [42, 84] width 42 height 5
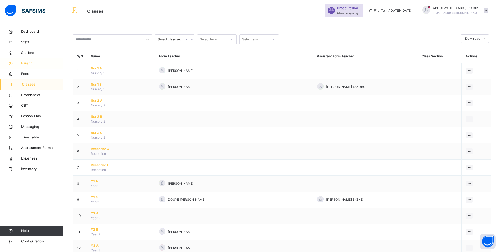
click at [30, 63] on span "Parent" at bounding box center [42, 63] width 42 height 5
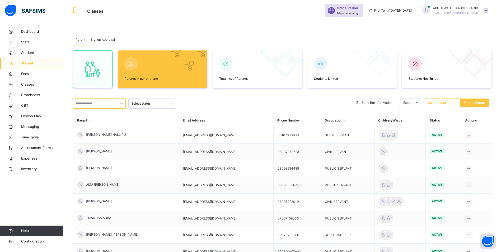
click at [93, 105] on input "text" at bounding box center [99, 103] width 53 height 10
click at [32, 53] on span "Student" at bounding box center [42, 52] width 42 height 5
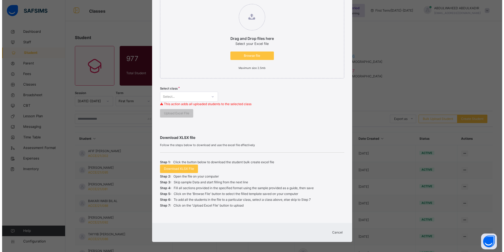
scroll to position [74, 0]
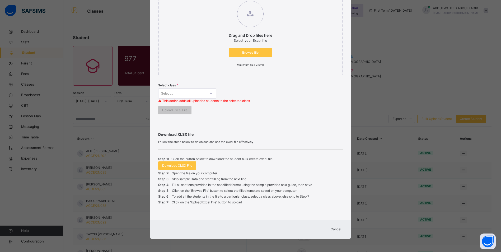
click at [339, 229] on span "Cancel" at bounding box center [335, 229] width 11 height 5
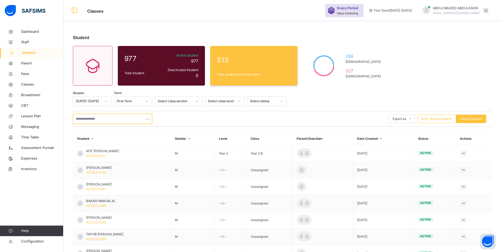
click at [107, 117] on input "text" at bounding box center [112, 119] width 79 height 10
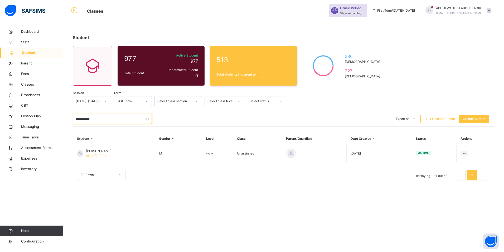
click at [89, 119] on input "**********" at bounding box center [112, 119] width 79 height 10
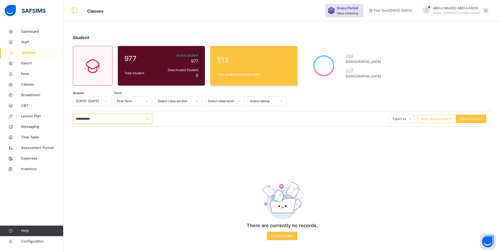
click at [115, 122] on input "**********" at bounding box center [112, 119] width 79 height 10
drag, startPoint x: 109, startPoint y: 118, endPoint x: 30, endPoint y: 111, distance: 79.5
click at [30, 112] on div "**********" at bounding box center [250, 126] width 501 height 253
paste input "text"
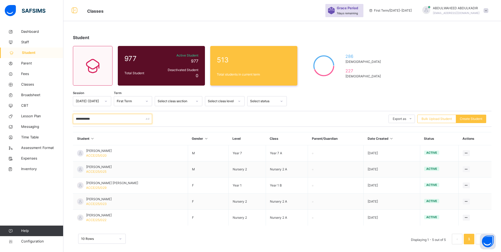
type input "**********"
click at [27, 83] on span "Classes" at bounding box center [42, 84] width 42 height 5
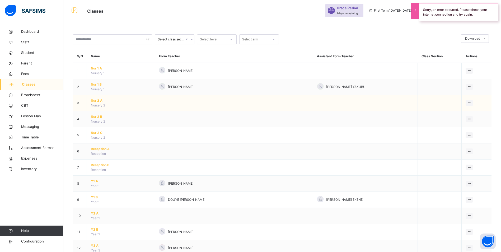
click at [96, 99] on span "Nur 2 A" at bounding box center [121, 100] width 60 height 5
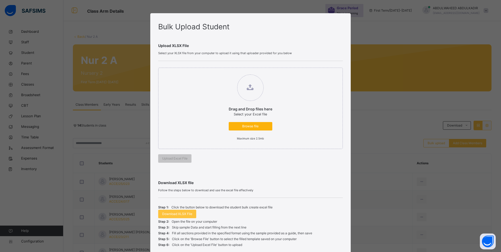
click at [247, 126] on span "Browse file" at bounding box center [250, 126] width 36 height 5
click at [223, 72] on input "Drag and Drop files here Select your Excel file Browse file Maximum size 2.5mb" at bounding box center [223, 72] width 0 height 0
type input "**********"
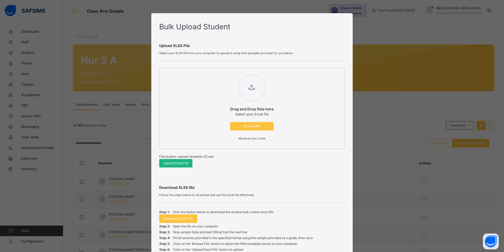
click at [177, 163] on span "Upload Excel File" at bounding box center [175, 163] width 25 height 5
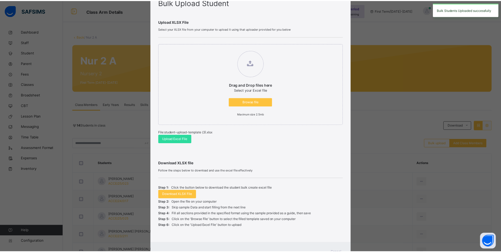
scroll to position [47, 0]
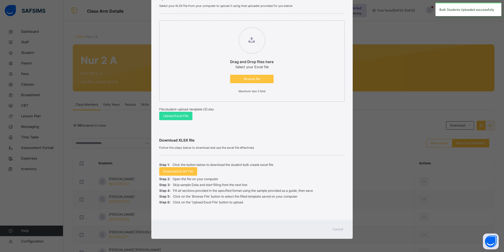
click at [341, 228] on span "Cancel" at bounding box center [338, 229] width 11 height 5
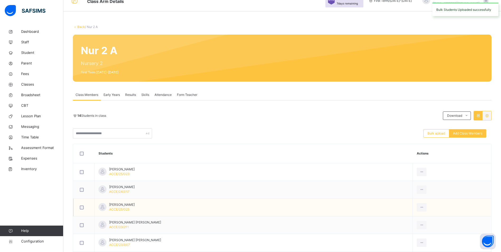
scroll to position [26, 0]
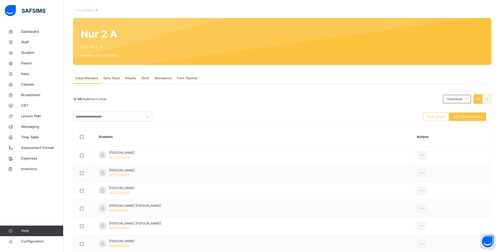
click at [202, 13] on div "Back / Nur 2 A Nur 2 A Nursery 2 First Term [DATE]-[DATE] Class Members Early Y…" at bounding box center [281, 211] width 437 height 423
click at [24, 83] on span "Classes" at bounding box center [42, 84] width 42 height 5
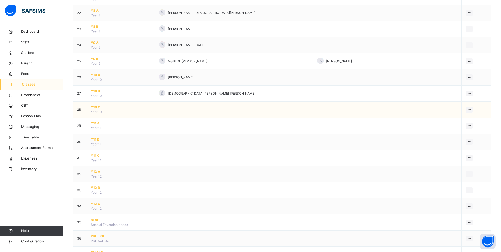
scroll to position [420, 0]
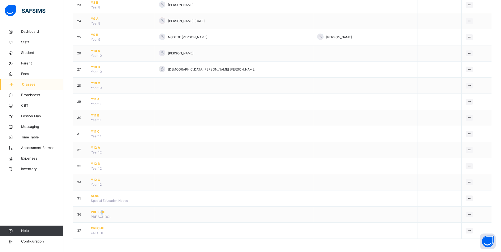
click at [103, 212] on span "PRE-SCH" at bounding box center [121, 211] width 60 height 5
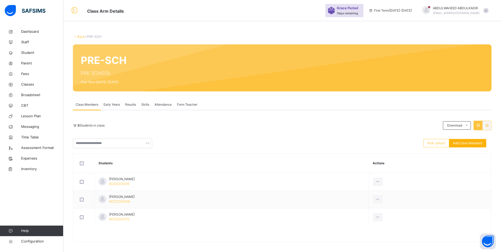
click at [469, 143] on span "Add Class Members" at bounding box center [466, 143] width 29 height 5
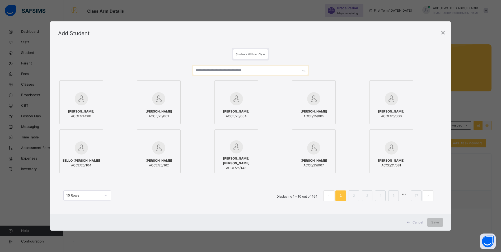
click at [221, 69] on input "text" at bounding box center [250, 70] width 115 height 9
paste input "**********"
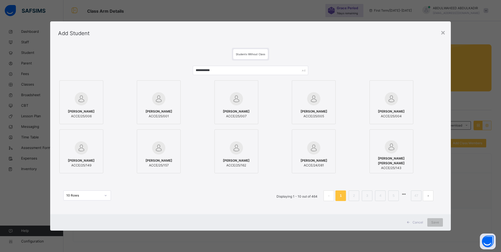
click at [165, 106] on div "[PERSON_NAME] ACCE/25/001" at bounding box center [159, 113] width 38 height 15
click at [241, 106] on div "[PERSON_NAME] ACCE/25/007" at bounding box center [238, 113] width 38 height 15
click at [312, 108] on div "[PERSON_NAME] ACCE/25/005" at bounding box center [316, 113] width 38 height 15
drag, startPoint x: 88, startPoint y: 102, endPoint x: 196, endPoint y: 112, distance: 108.9
click at [88, 102] on img at bounding box center [81, 98] width 13 height 13
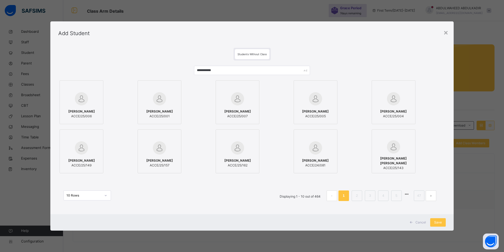
click at [404, 103] on div at bounding box center [394, 98] width 38 height 15
click at [229, 70] on input "**********" at bounding box center [252, 70] width 116 height 9
type input "**********"
click at [390, 106] on div "[PERSON_NAME] ACCE/25/001" at bounding box center [391, 113] width 38 height 15
click at [322, 108] on div "[PERSON_NAME] ACCE/25/004" at bounding box center [316, 113] width 38 height 15
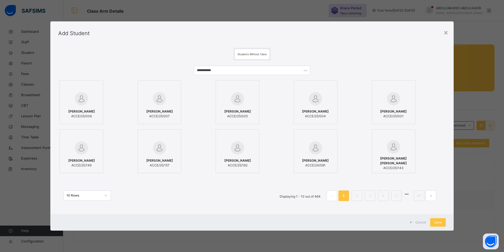
click at [241, 107] on div "[PERSON_NAME] ACCE/25/005" at bounding box center [238, 113] width 38 height 15
click at [168, 109] on span "[PERSON_NAME]" at bounding box center [159, 111] width 27 height 5
click at [84, 108] on div "[PERSON_NAME] ACCE/25/006" at bounding box center [82, 113] width 38 height 15
click at [442, 222] on div "Save" at bounding box center [439, 222] width 16 height 8
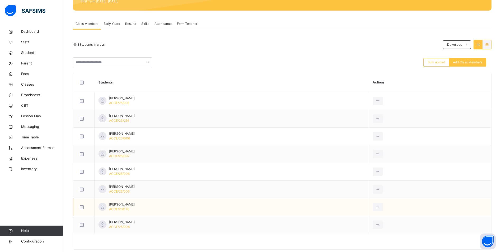
scroll to position [92, 0]
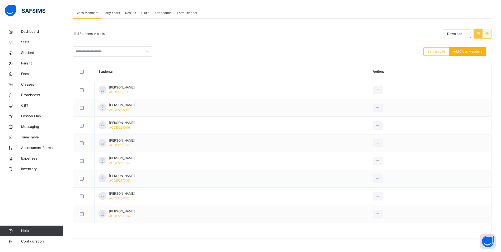
click at [469, 53] on span "Add Class Members" at bounding box center [466, 51] width 29 height 5
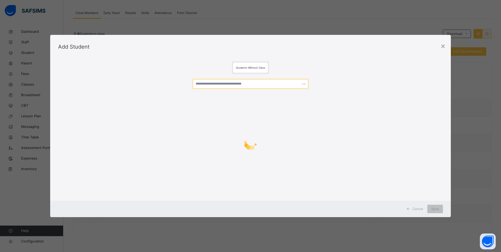
click at [239, 86] on input "text" at bounding box center [250, 83] width 115 height 9
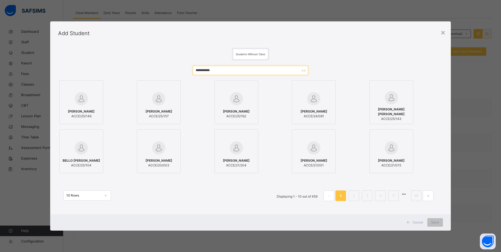
type input "**********"
drag, startPoint x: 242, startPoint y: 72, endPoint x: 121, endPoint y: 59, distance: 121.2
click at [122, 60] on div "**********" at bounding box center [250, 135] width 385 height 151
click at [445, 33] on div "×" at bounding box center [442, 32] width 5 height 11
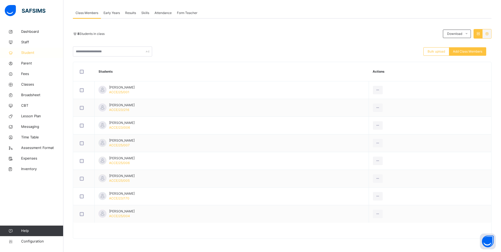
click at [28, 52] on span "Student" at bounding box center [42, 52] width 42 height 5
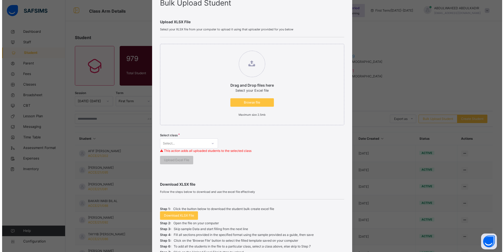
scroll to position [74, 0]
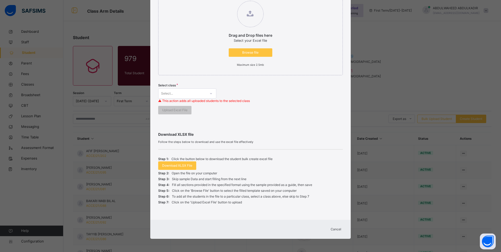
click at [337, 230] on span "Cancel" at bounding box center [335, 229] width 11 height 5
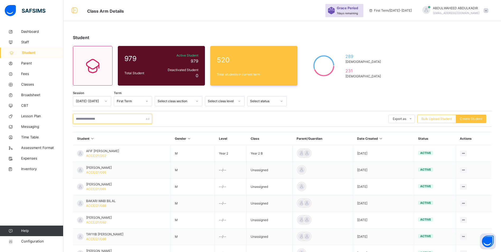
click at [92, 120] on input "text" at bounding box center [112, 119] width 79 height 10
paste input "**********"
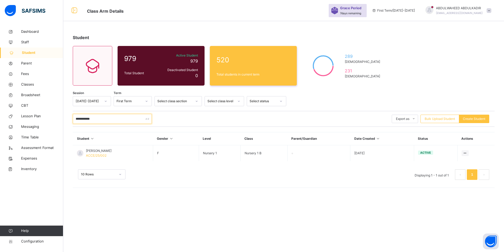
type input "**********"
